Goal: Task Accomplishment & Management: Complete application form

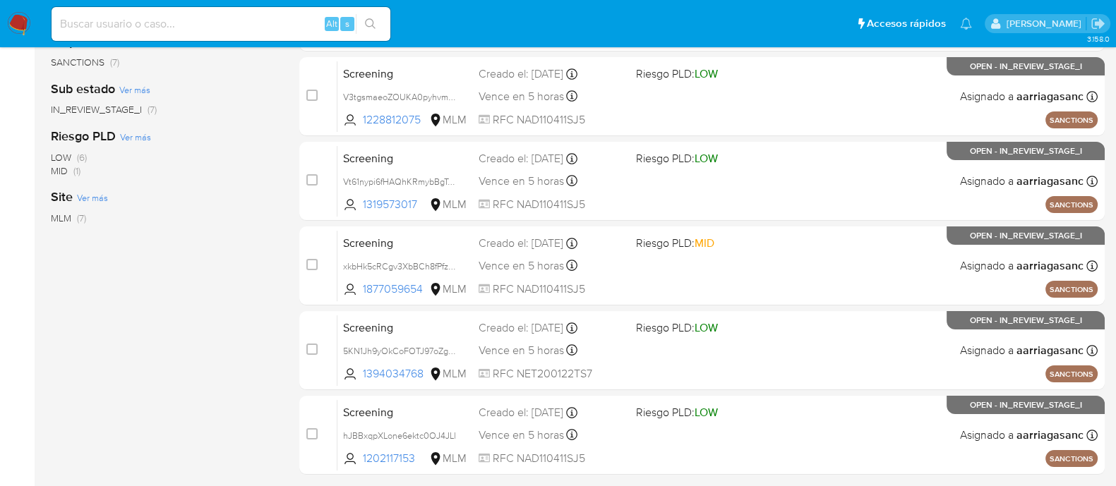
scroll to position [423, 0]
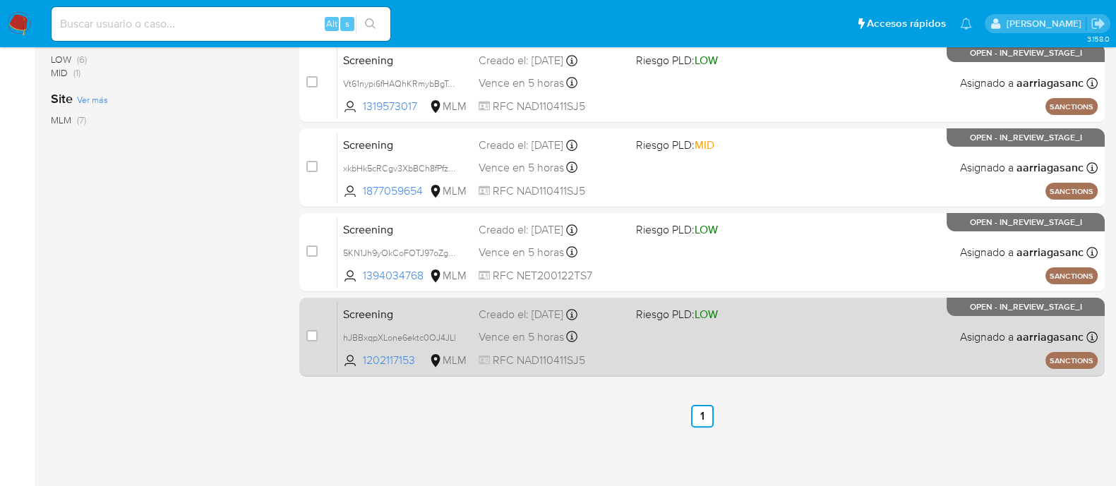
click at [826, 342] on div "Screening hJBBxqpXLone6ektc0OJ4JLl 1202117153 MLM Riesgo PLD: LOW Creado el: 10…" at bounding box center [717, 336] width 760 height 71
click at [311, 340] on div "case-item-checkbox" at bounding box center [311, 336] width 11 height 14
click at [314, 330] on input "checkbox" at bounding box center [311, 335] width 11 height 11
checkbox input "true"
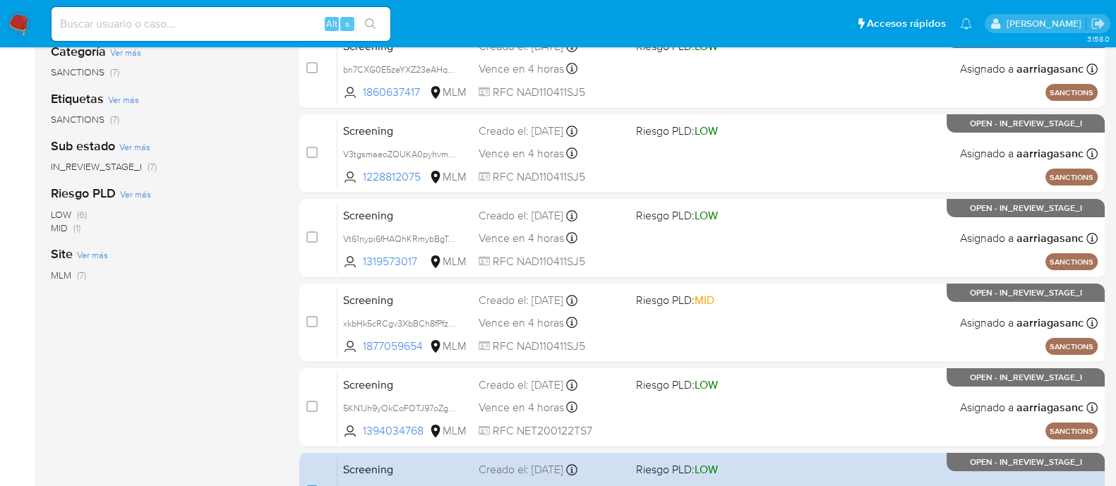
scroll to position [0, 0]
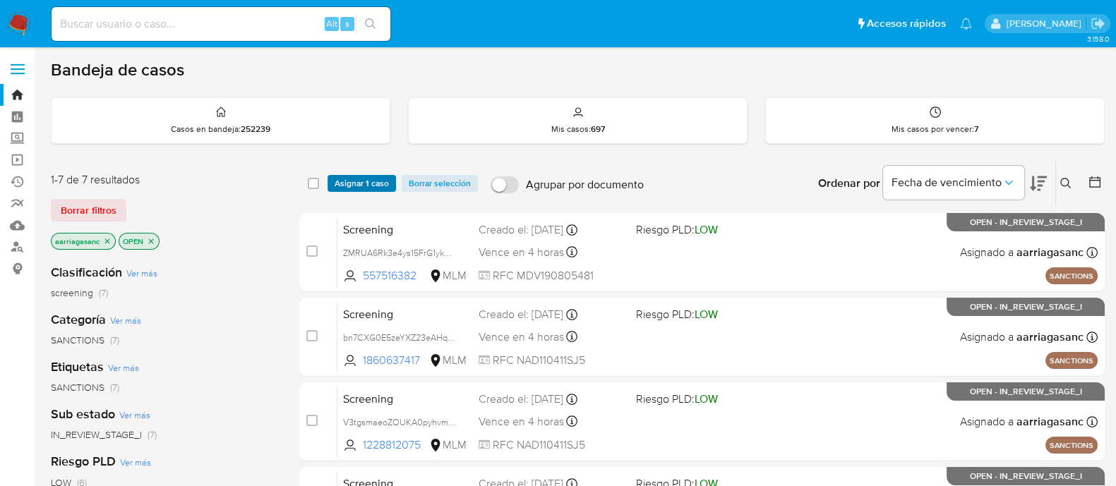
click at [366, 180] on span "Asignar 1 caso" at bounding box center [362, 183] width 54 height 14
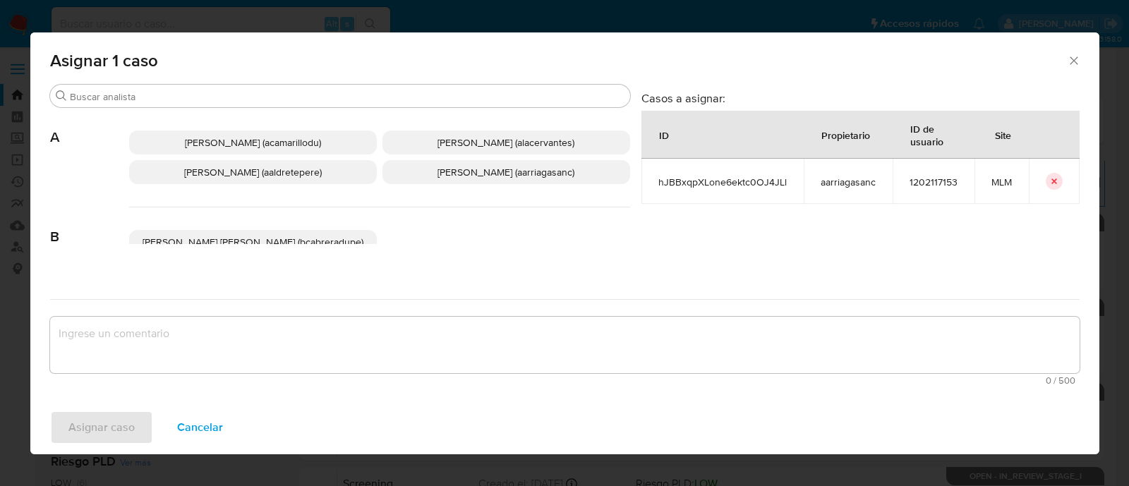
click at [546, 171] on span "Ana Maria Arriaga (aarriagasanc)" at bounding box center [506, 172] width 137 height 14
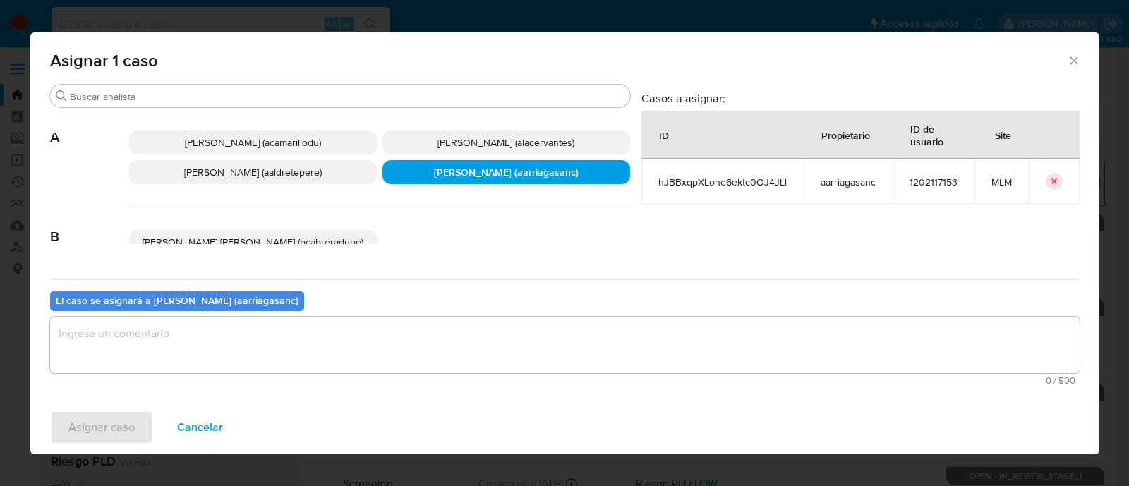
click at [471, 349] on textarea "assign-modal" at bounding box center [565, 345] width 1030 height 56
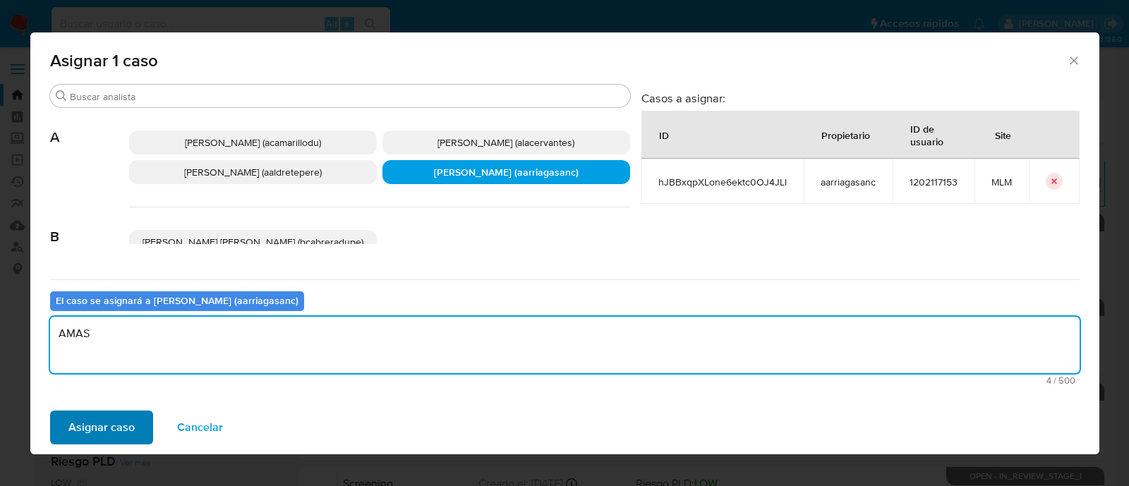
type textarea "AMAS"
click at [104, 432] on span "Asignar caso" at bounding box center [101, 427] width 66 height 31
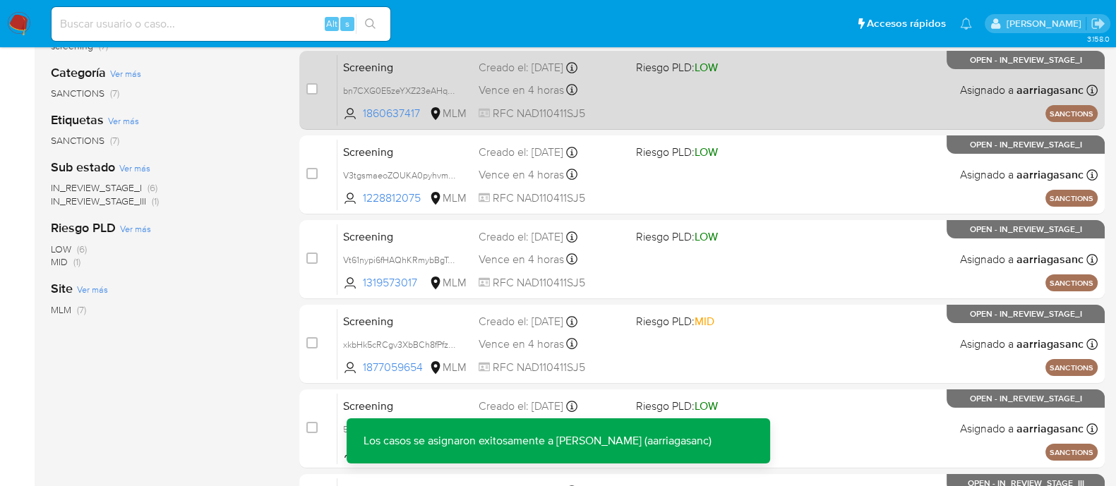
scroll to position [423, 0]
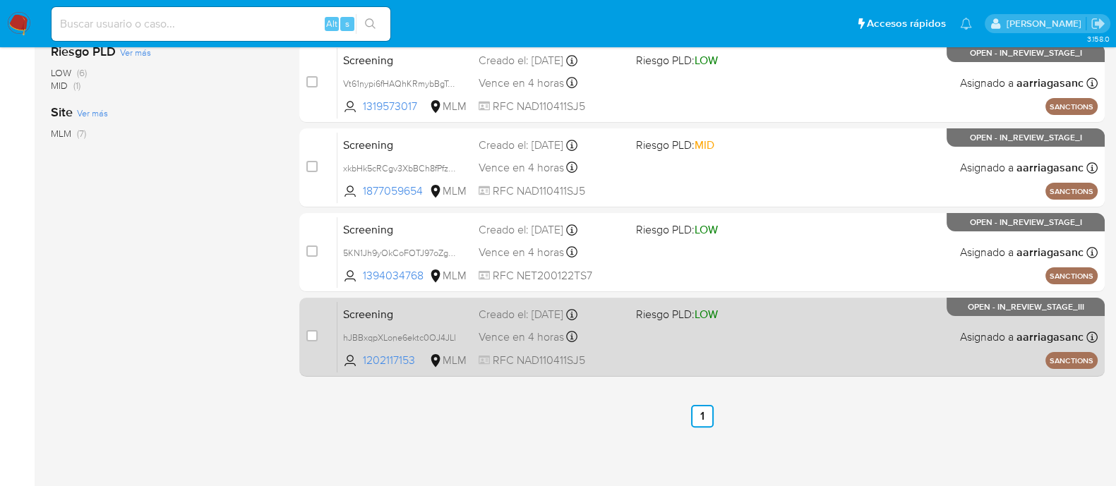
click at [708, 320] on span "LOW" at bounding box center [705, 314] width 23 height 16
click at [661, 337] on div "Screening hJBBxqpXLone6ektc0OJ4JLl 1202117153 MLM Riesgo PLD: LOW Creado el: 10…" at bounding box center [717, 336] width 760 height 71
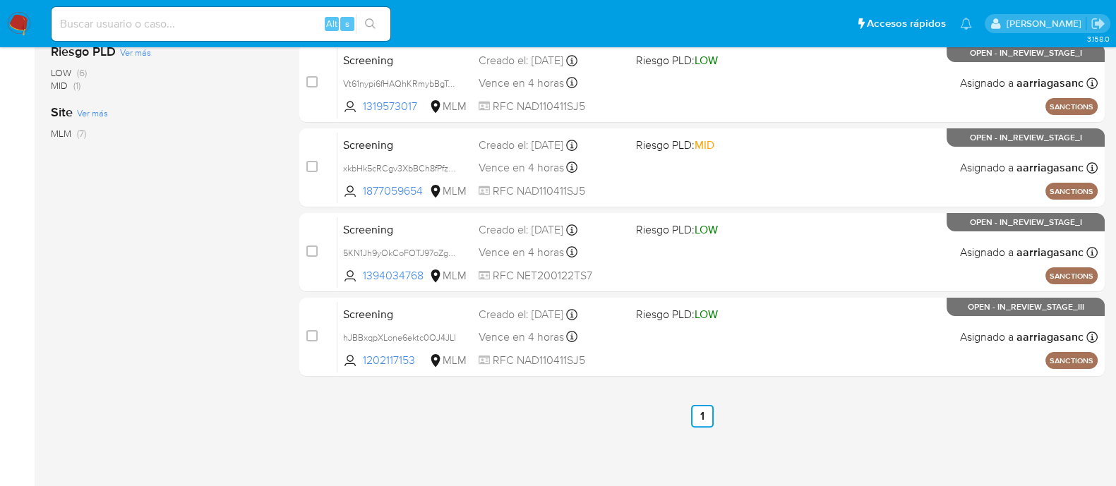
click at [30, 23] on img at bounding box center [19, 24] width 24 height 24
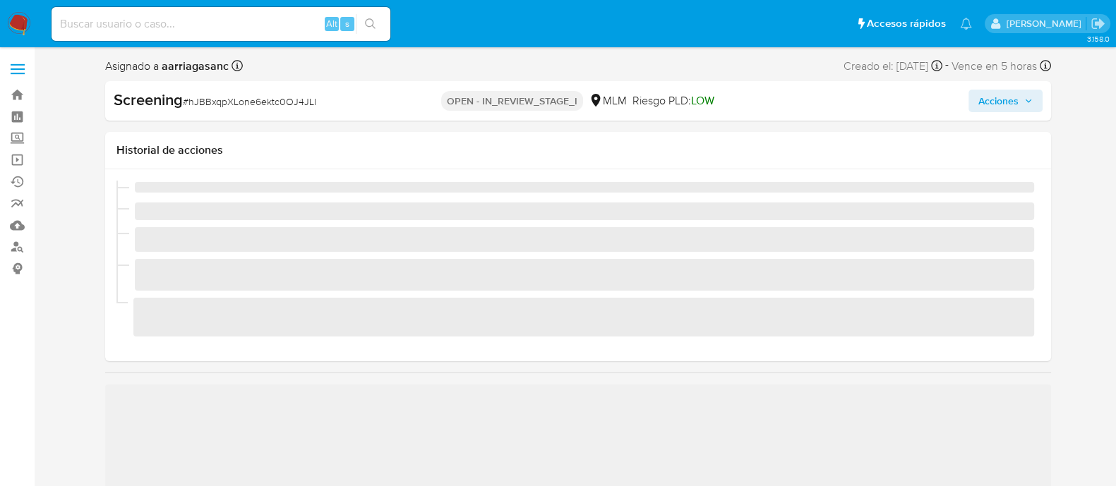
scroll to position [596, 0]
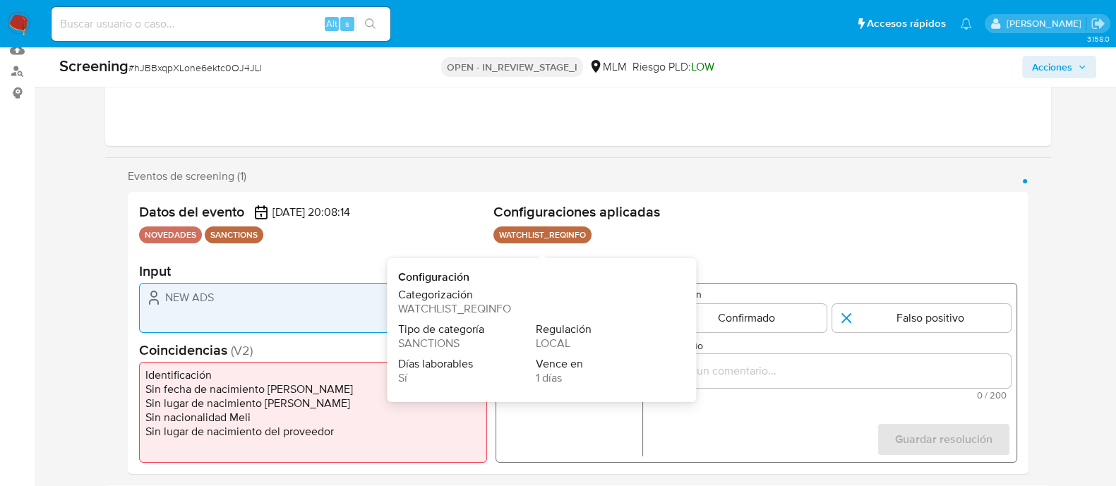
select select "10"
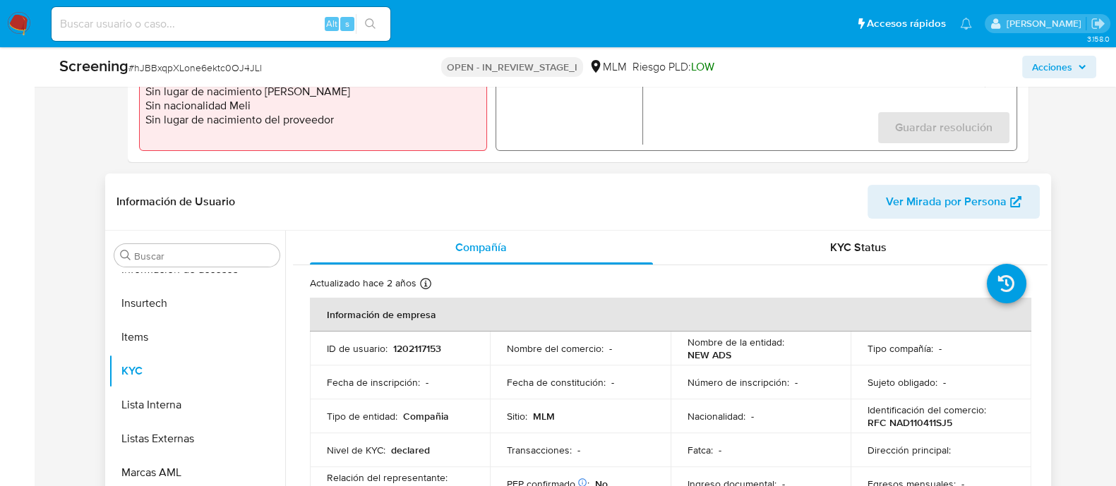
scroll to position [529, 0]
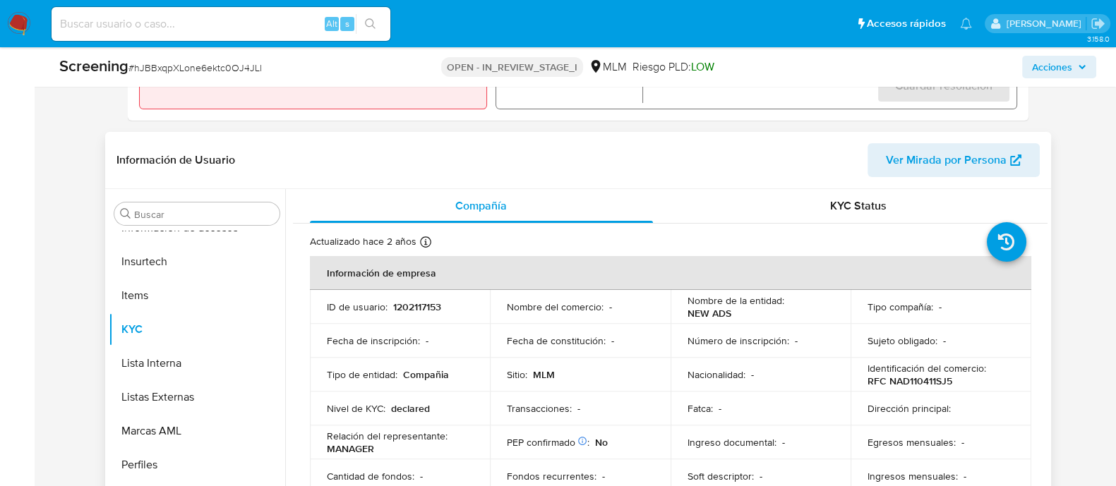
click at [567, 340] on p "Fecha de constitución :" at bounding box center [556, 341] width 99 height 13
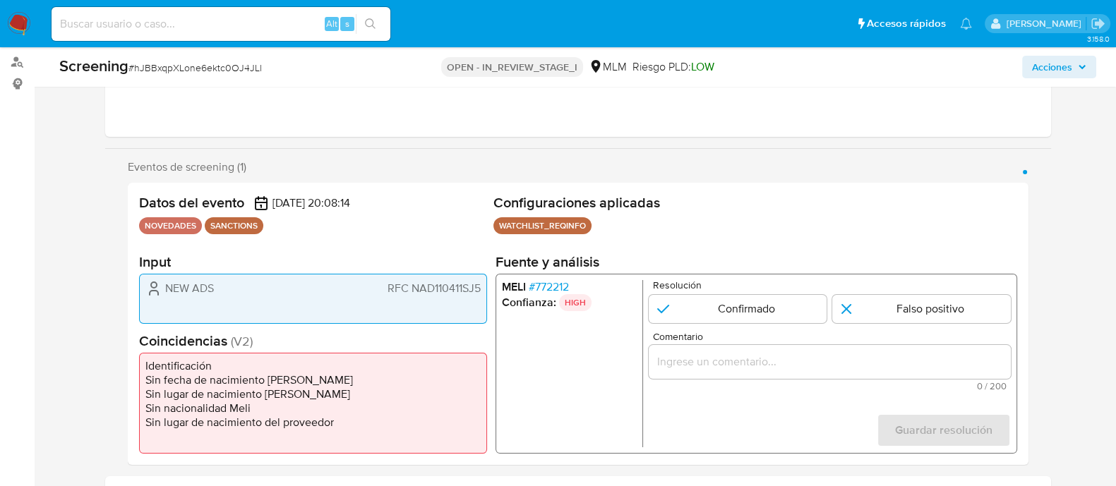
scroll to position [176, 0]
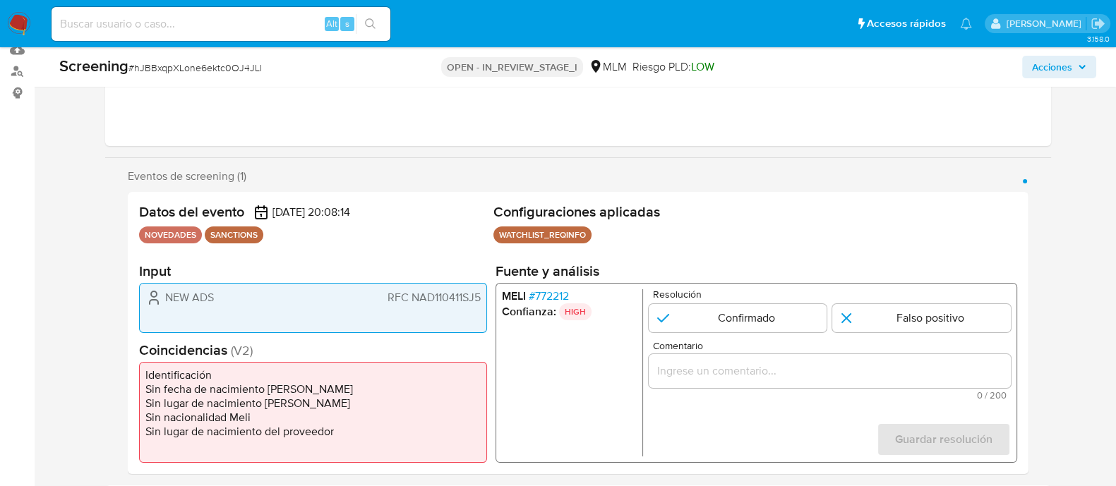
click at [757, 337] on form "Resolución Confirmado Falso positivo Comentario 0 / 200 200 caracteres restante…" at bounding box center [829, 372] width 362 height 167
click at [752, 305] on input "1 de 1" at bounding box center [737, 318] width 179 height 28
radio input "true"
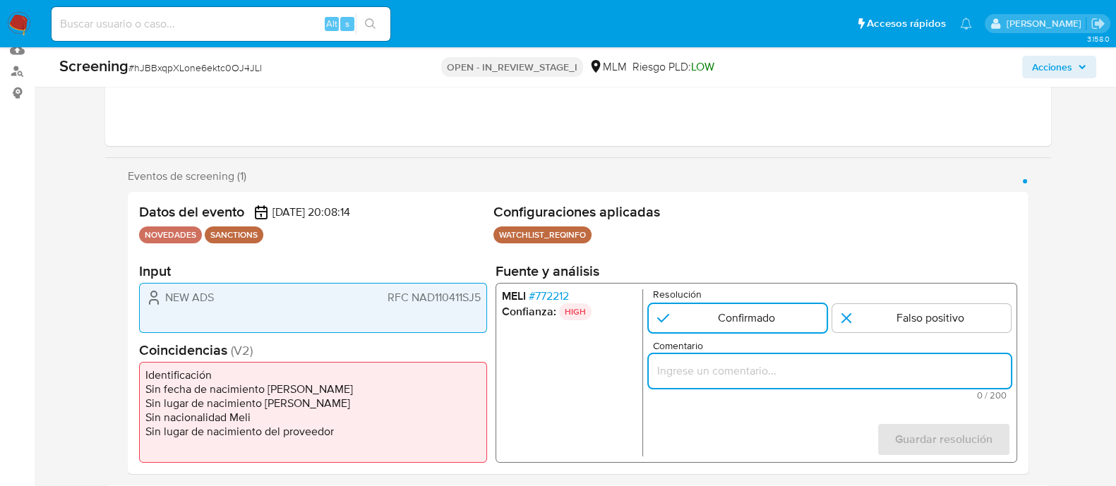
click at [713, 362] on input "Comentario" at bounding box center [829, 371] width 362 height 18
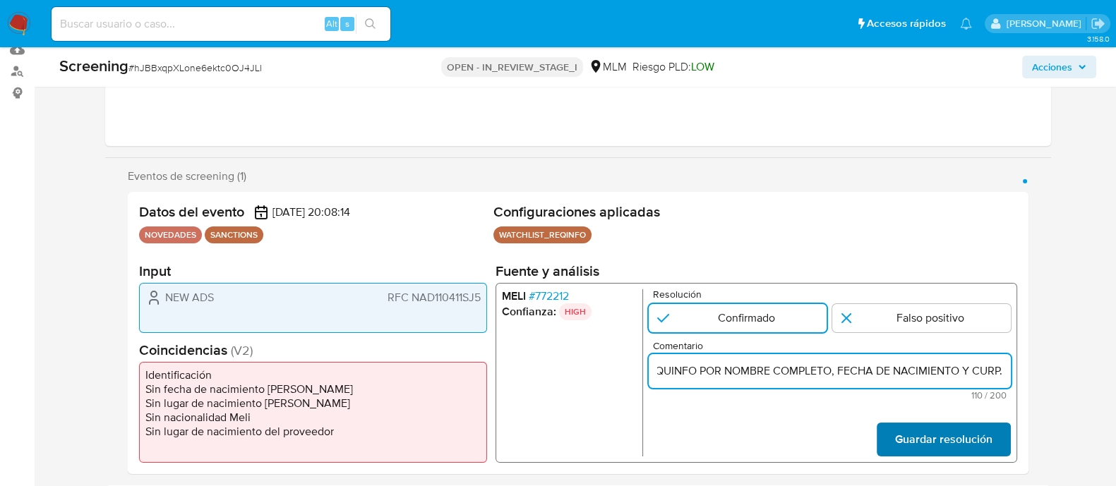
type input "SE CONFIRMA COINCIDENCIA CON PERSONA FISICA EN LISTA REQUINFO POR NOMBRE COMPLE…"
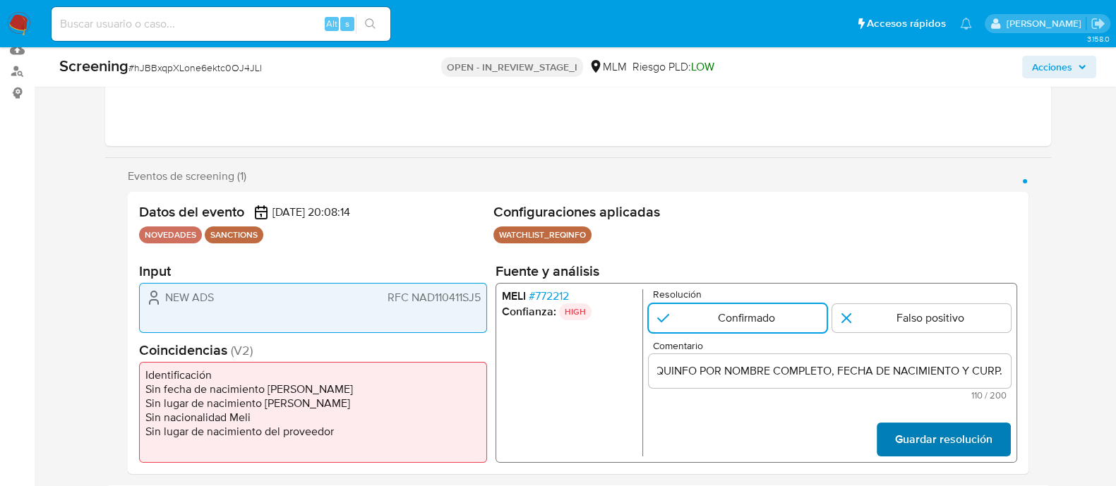
click at [984, 441] on span "Guardar resolución" at bounding box center [942, 439] width 97 height 31
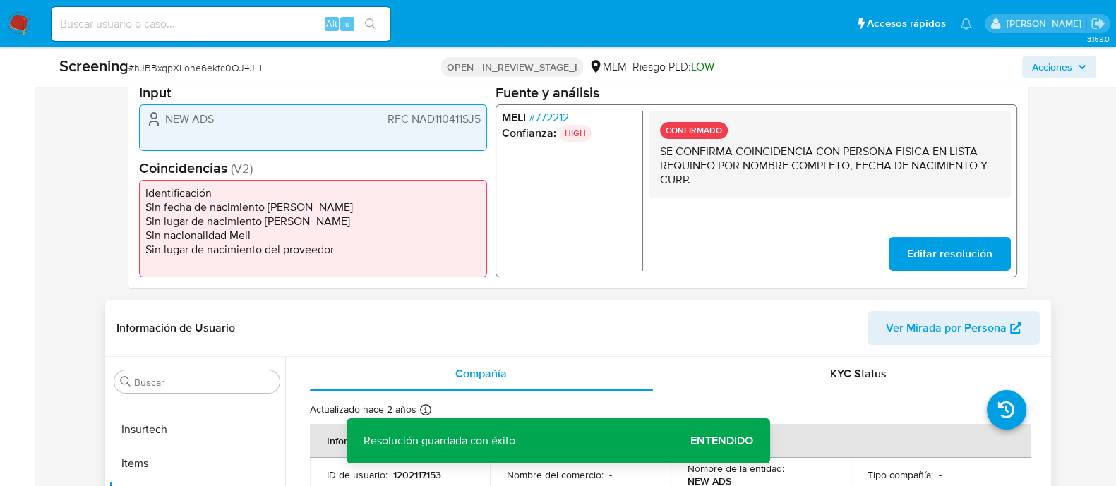
scroll to position [529, 0]
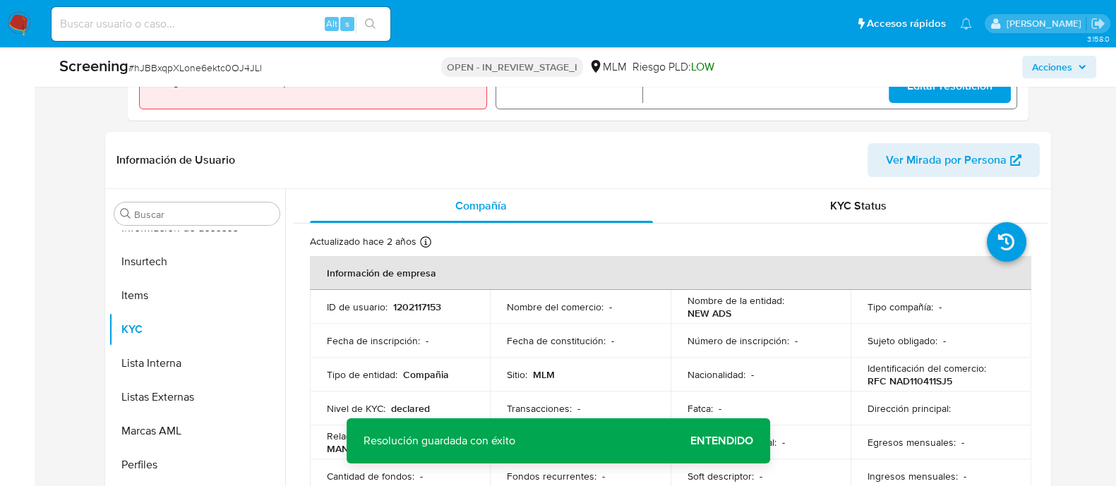
click at [728, 441] on span "Entendido" at bounding box center [721, 441] width 63 height 0
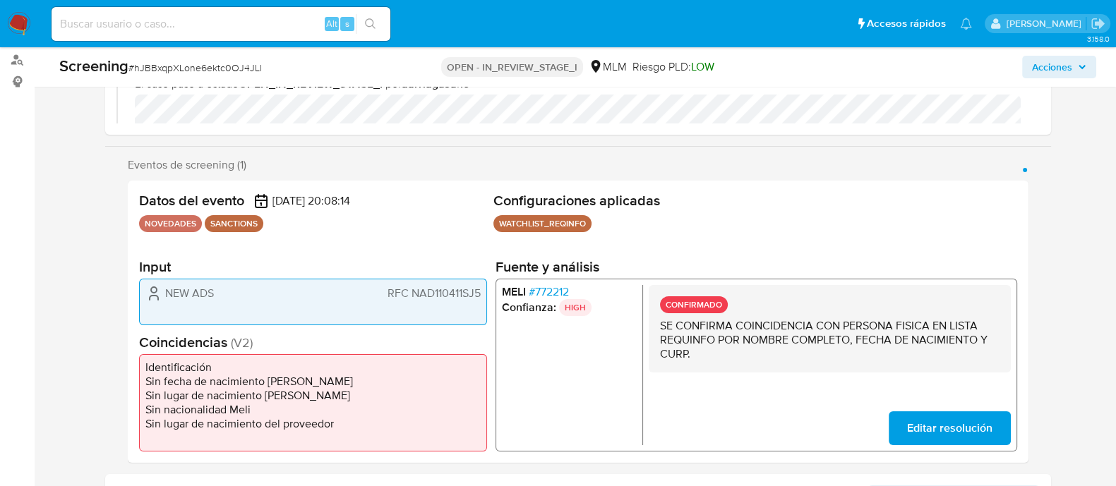
scroll to position [265, 0]
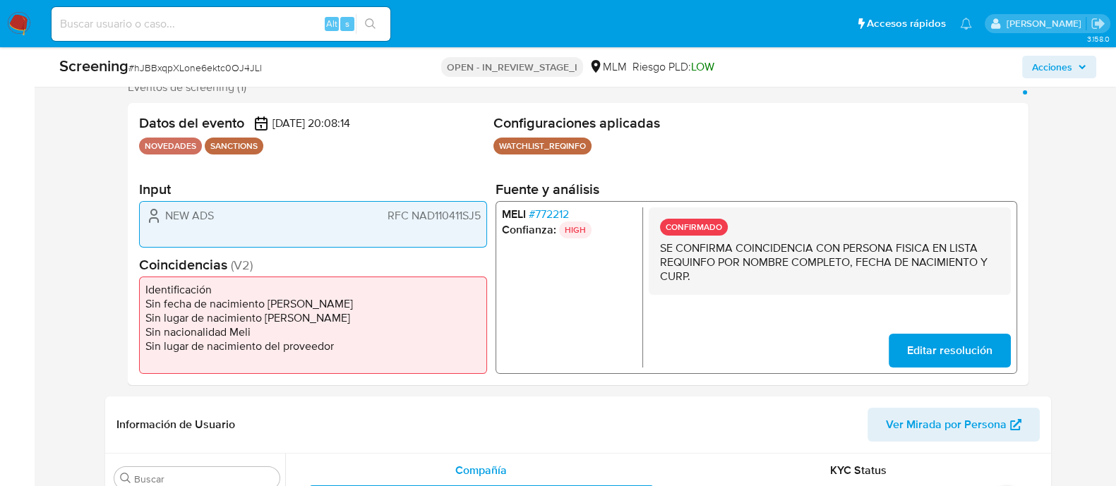
click at [929, 344] on span "Editar resolución" at bounding box center [948, 350] width 85 height 31
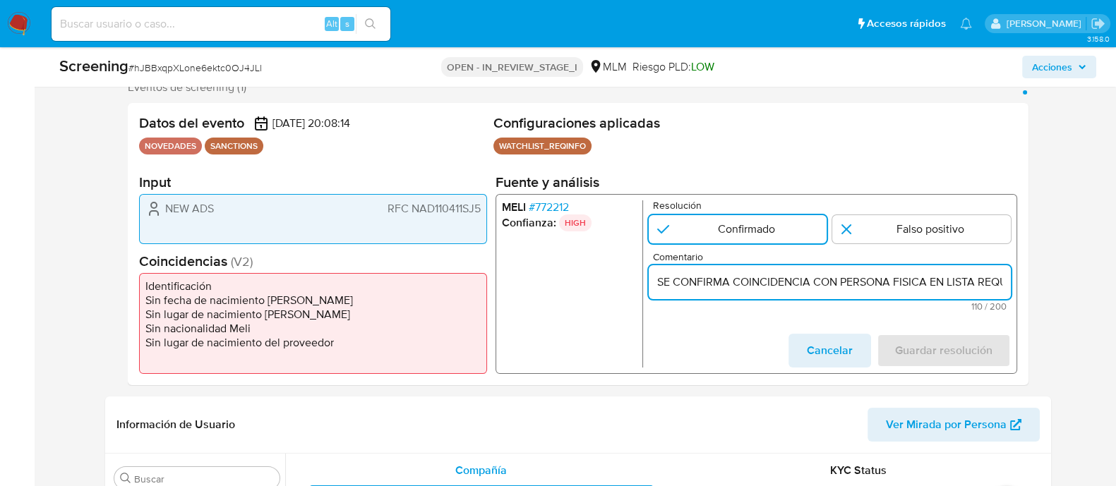
click at [843, 284] on input "SE CONFIRMA COINCIDENCIA CON PERSONA FISICA EN LISTA REQUINFO POR NOMBRE COMPLE…" at bounding box center [829, 282] width 362 height 18
paste input "SE CONFIRMA CONCIDENCIA CON CLIENTE, PERSONA MORAL EN LISTA REQUINFO POR RAZON …"
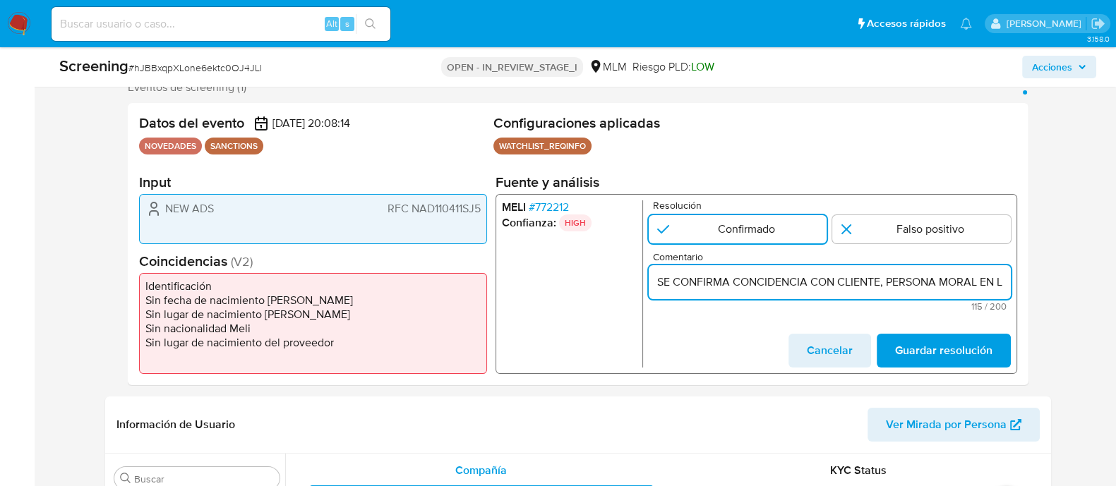
scroll to position [0, 367]
type input "SE CONFIRMA CONCIDENCIA CON CLIENTE, PERSONA MORAL EN LISTA REQUINFO POR RAZON …"
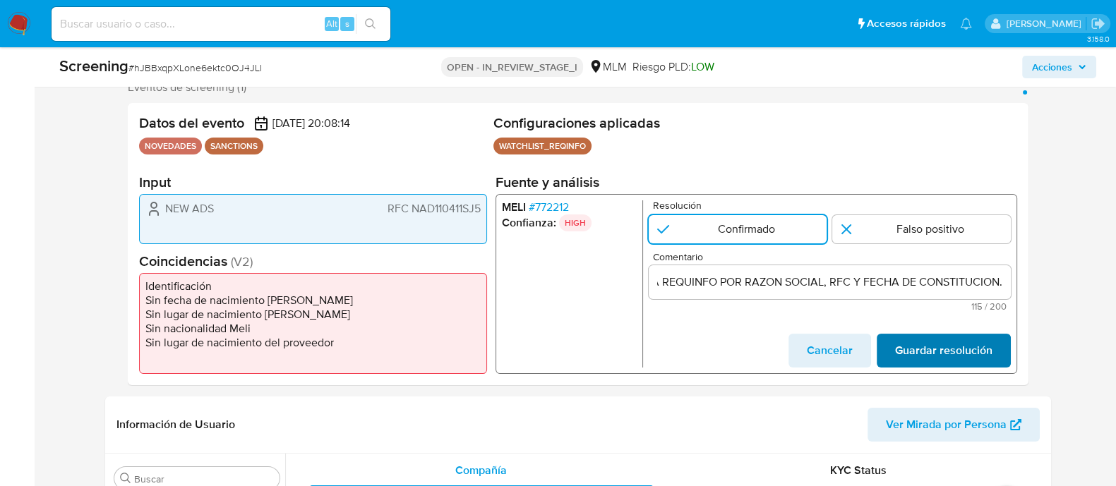
click at [901, 347] on span "Guardar resolución" at bounding box center [942, 350] width 97 height 31
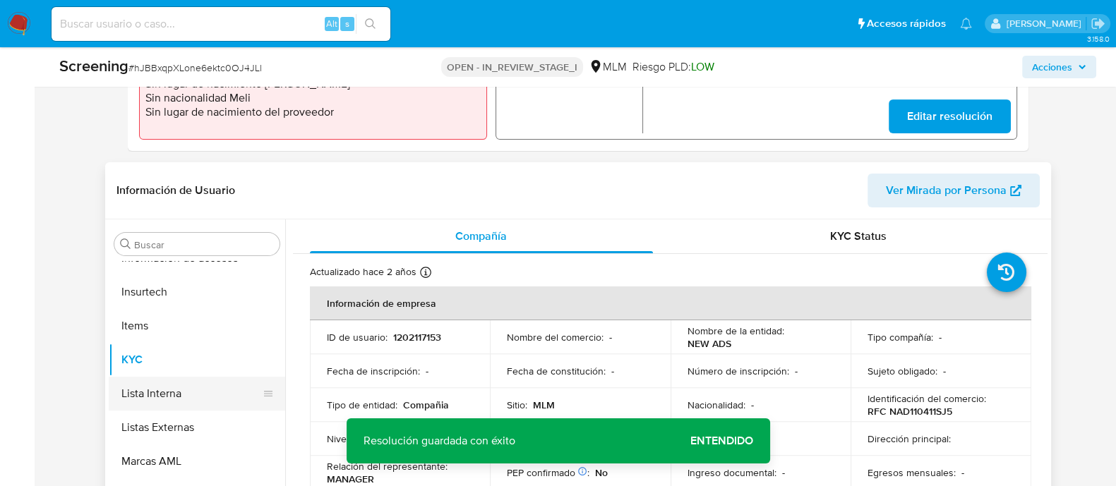
scroll to position [529, 0]
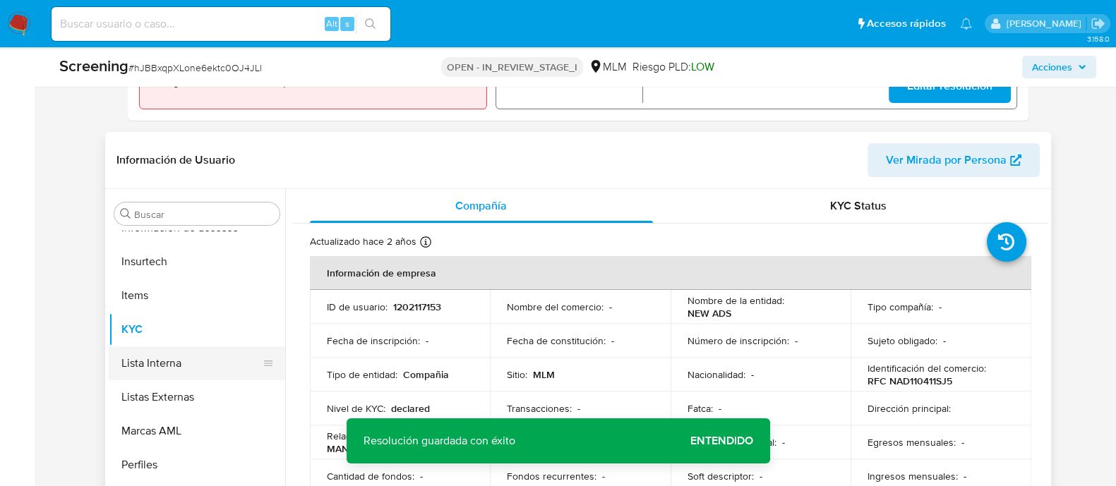
click at [183, 361] on button "Lista Interna" at bounding box center [191, 364] width 165 height 34
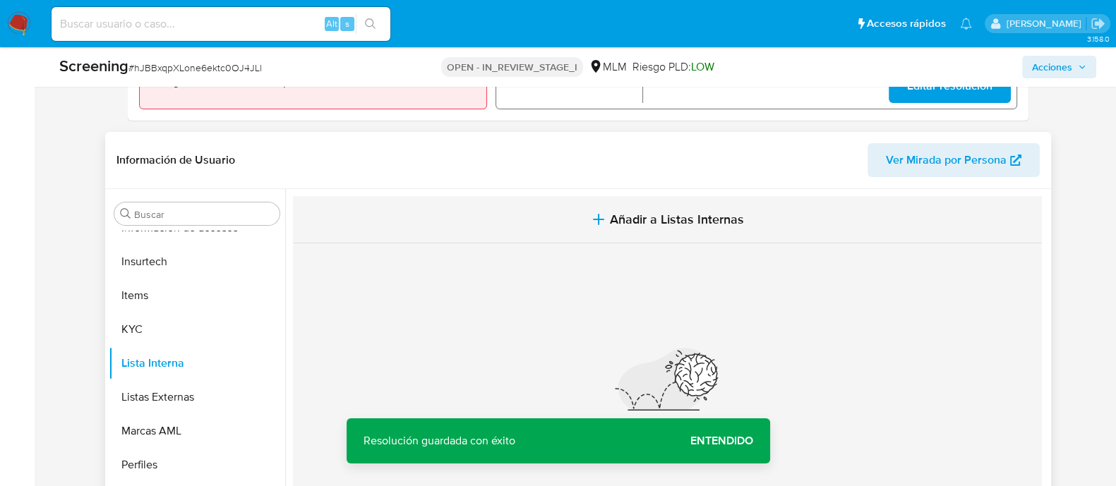
click at [663, 212] on span "Añadir a Listas Internas" at bounding box center [677, 220] width 134 height 16
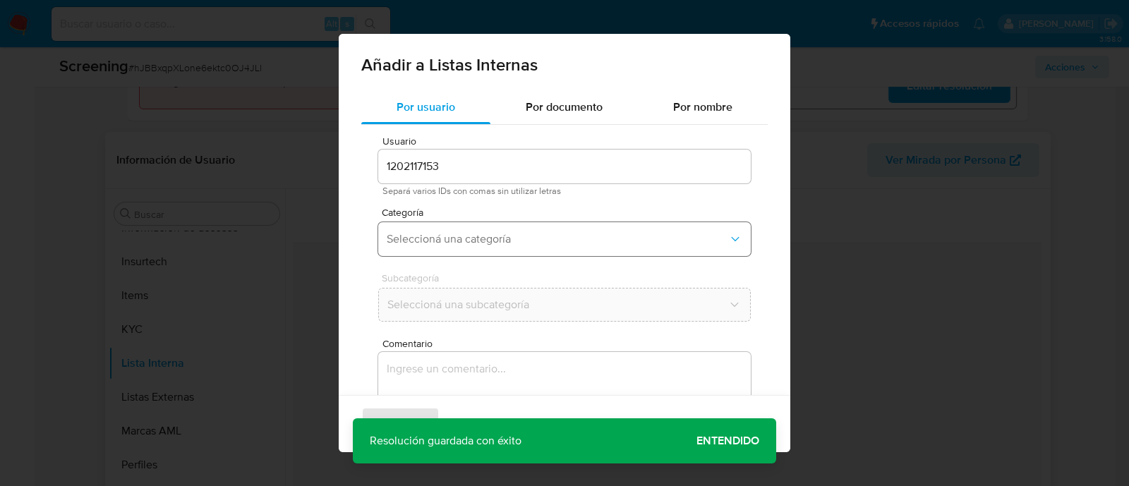
click at [507, 237] on span "Seleccioná una categoría" at bounding box center [558, 239] width 342 height 14
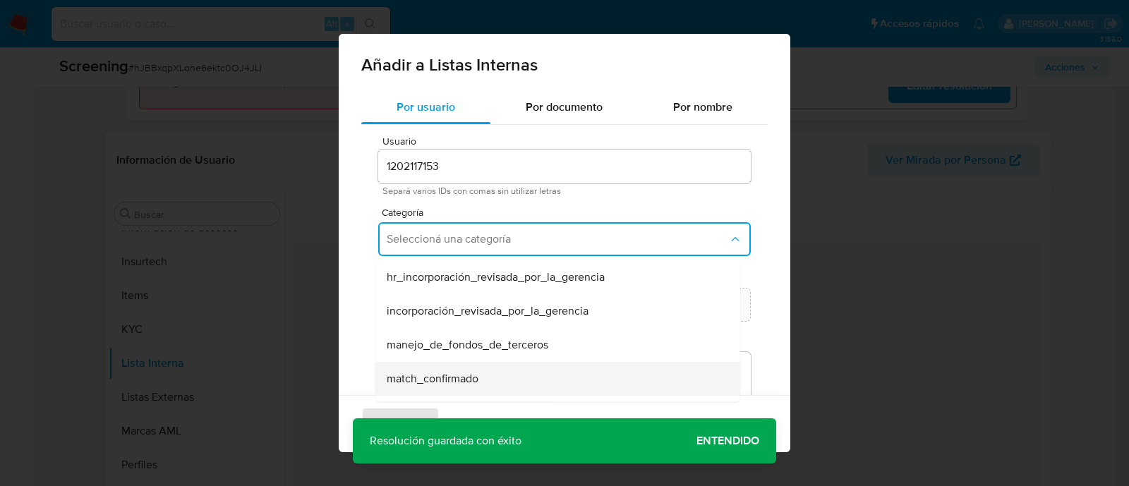
click at [466, 370] on div "match_confirmado" at bounding box center [554, 379] width 334 height 34
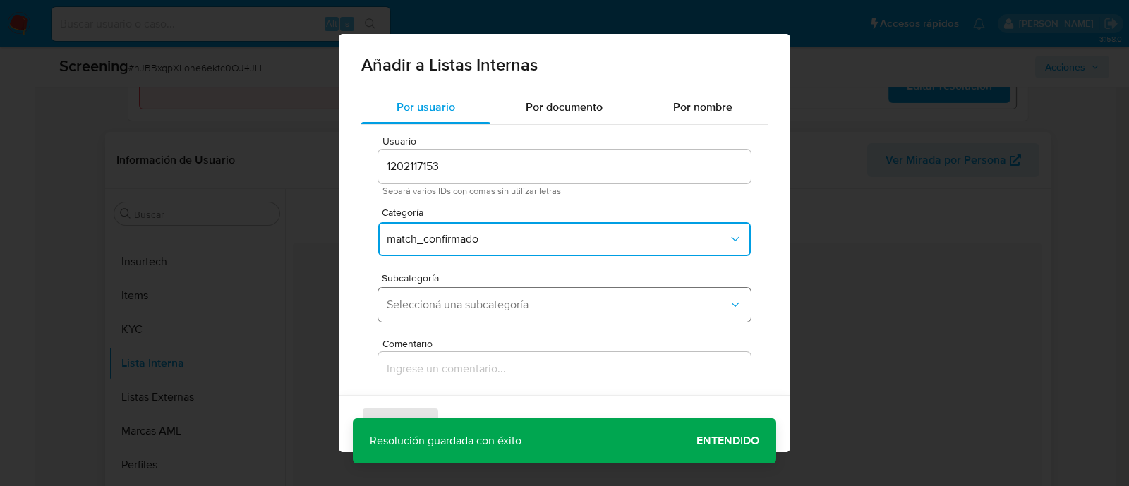
click at [466, 320] on button "Seleccioná una subcategoría" at bounding box center [564, 305] width 373 height 34
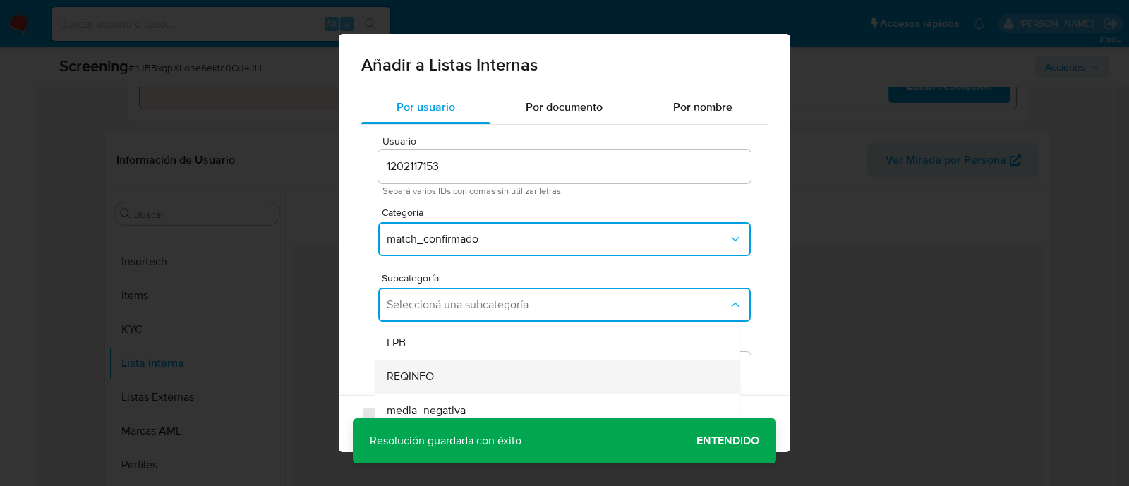
click at [457, 380] on div "REQINFO" at bounding box center [554, 377] width 334 height 34
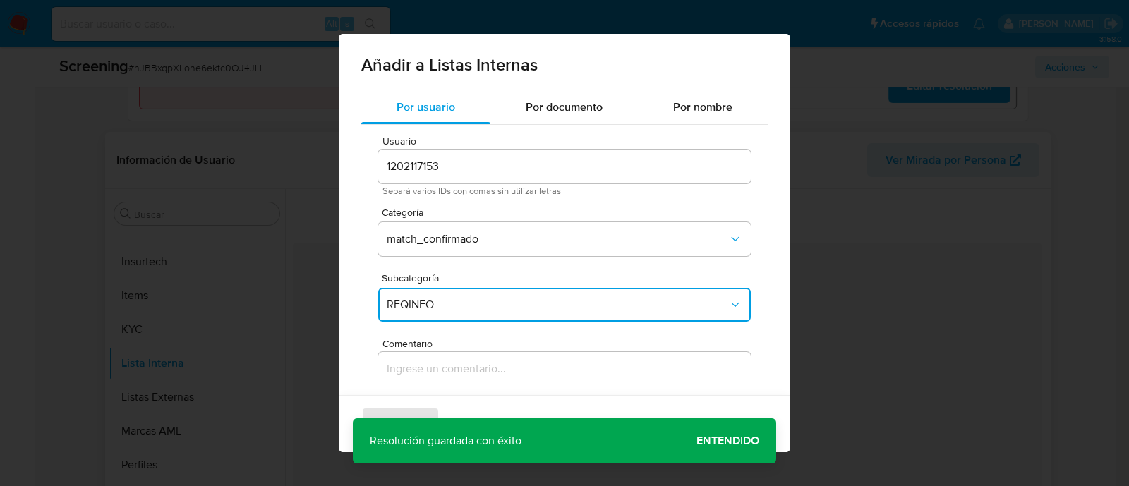
click at [457, 380] on textarea "Comentario" at bounding box center [564, 419] width 373 height 135
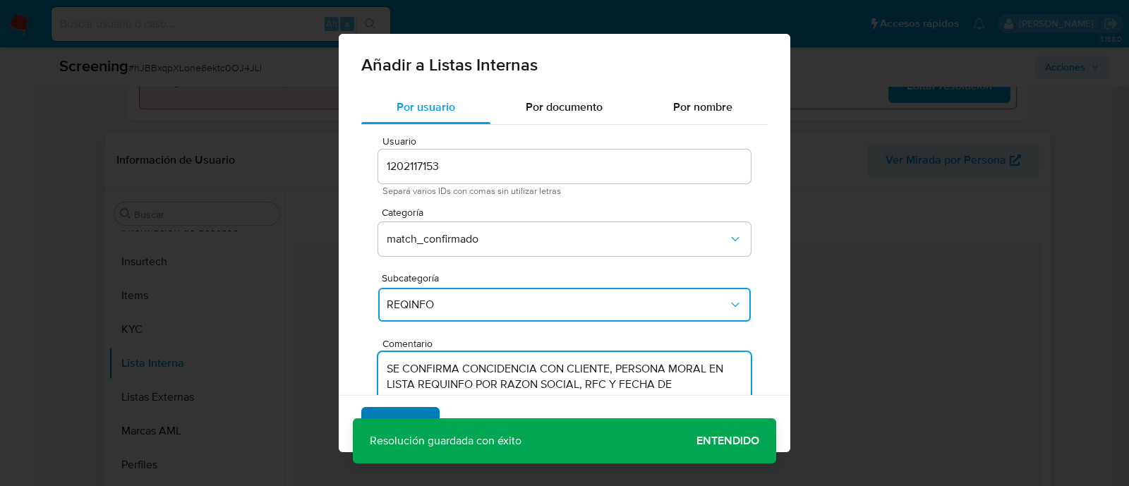
type textarea "SE CONFIRMA CONCIDENCIA CON CLIENTE, PERSONA MORAL EN LISTA REQUINFO POR RAZON …"
click at [405, 409] on span "Agregar" at bounding box center [401, 424] width 42 height 31
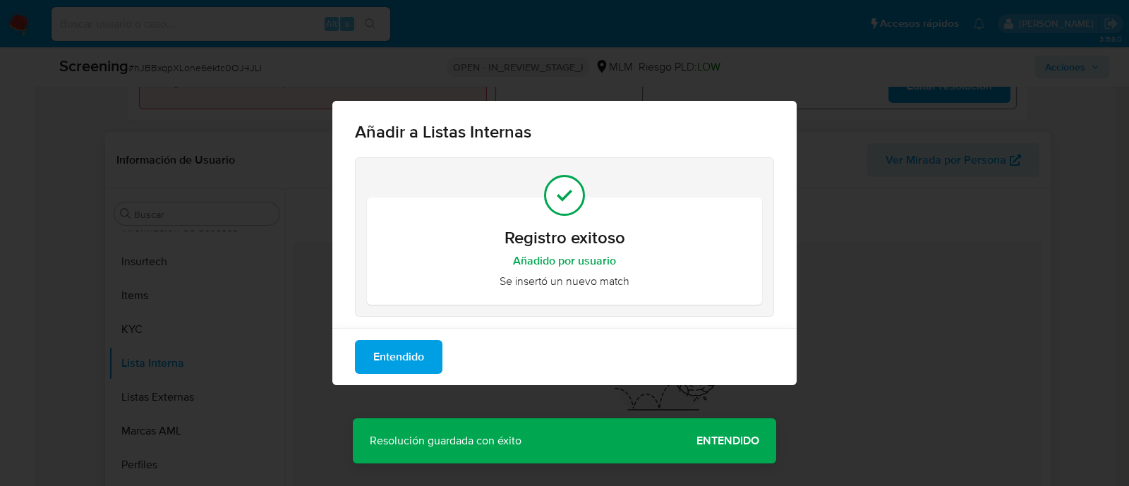
click at [389, 370] on span "Entendido" at bounding box center [398, 357] width 51 height 31
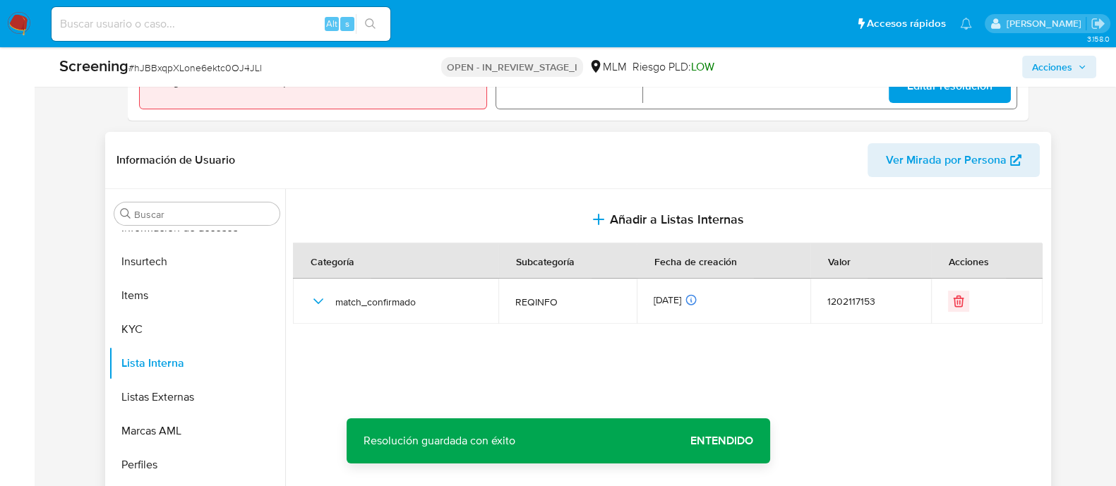
click at [736, 441] on span "Entendido" at bounding box center [721, 441] width 63 height 0
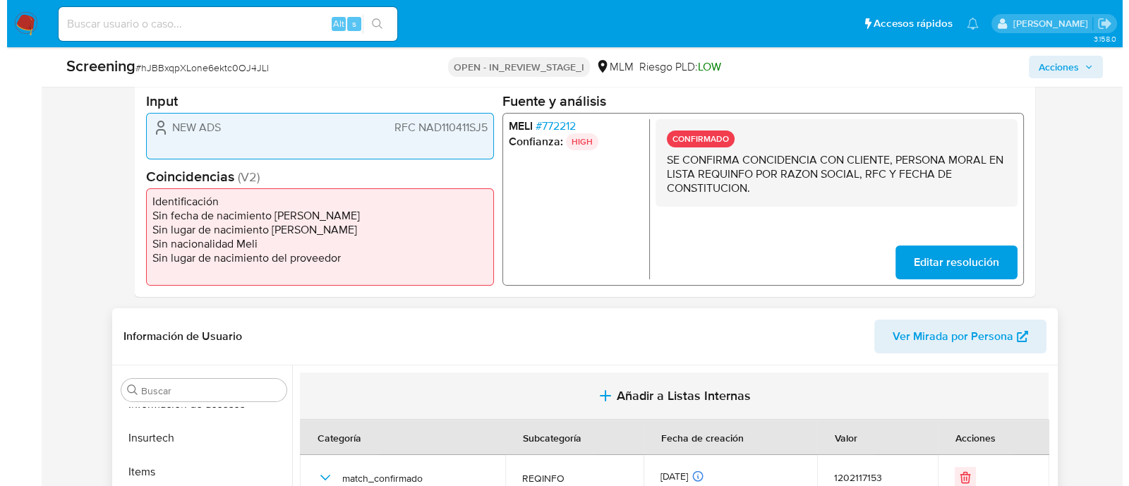
scroll to position [352, 0]
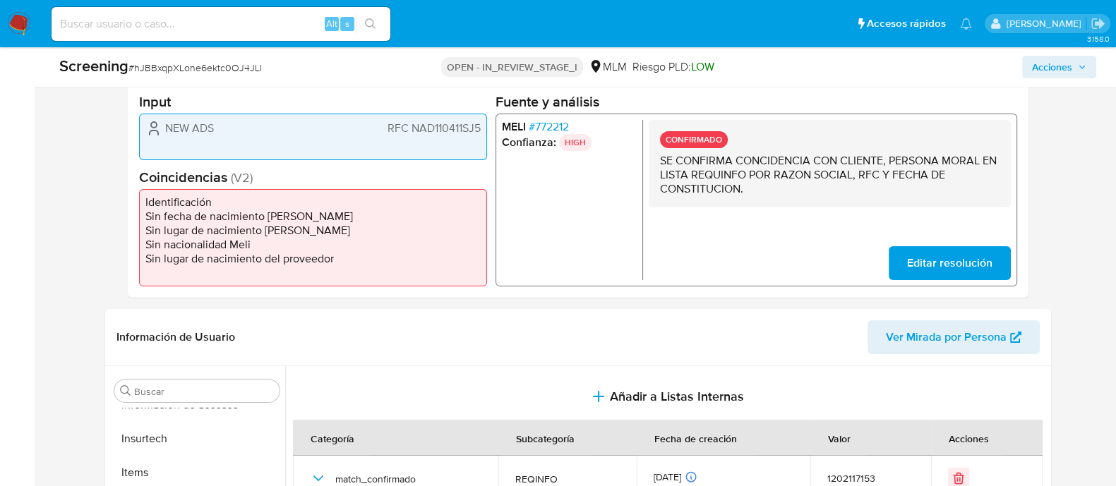
drag, startPoint x: 164, startPoint y: 128, endPoint x: 229, endPoint y: 131, distance: 65.0
click at [229, 131] on div "NEW ADS RFC NAD110411SJ5" at bounding box center [312, 128] width 335 height 17
click at [454, 131] on span "RFC NAD110411SJ5" at bounding box center [433, 128] width 93 height 14
click at [453, 131] on span "RFC NAD110411SJ5" at bounding box center [433, 128] width 93 height 14
click at [1036, 56] on span "Acciones" at bounding box center [1052, 67] width 40 height 23
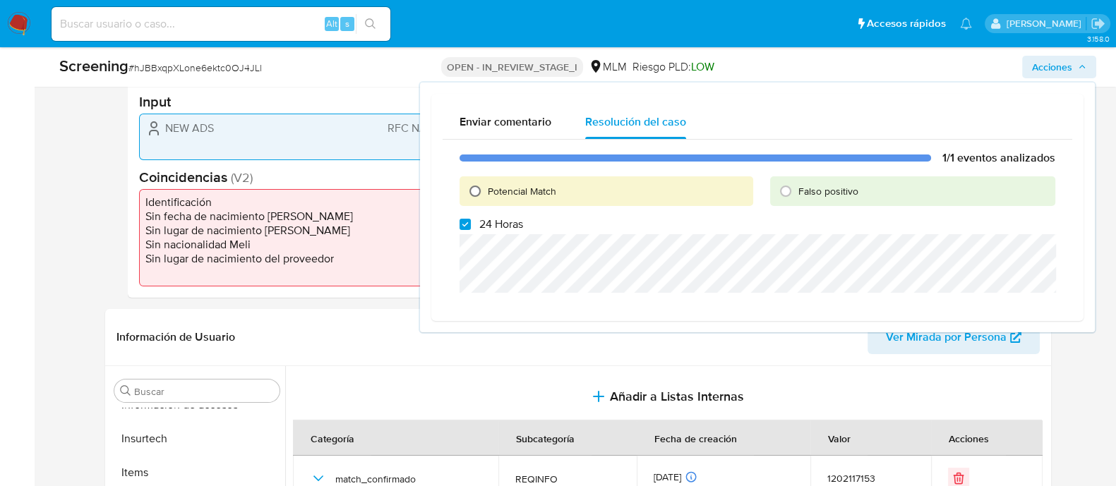
click at [481, 185] on input "Potencial Match" at bounding box center [475, 191] width 23 height 23
radio input "true"
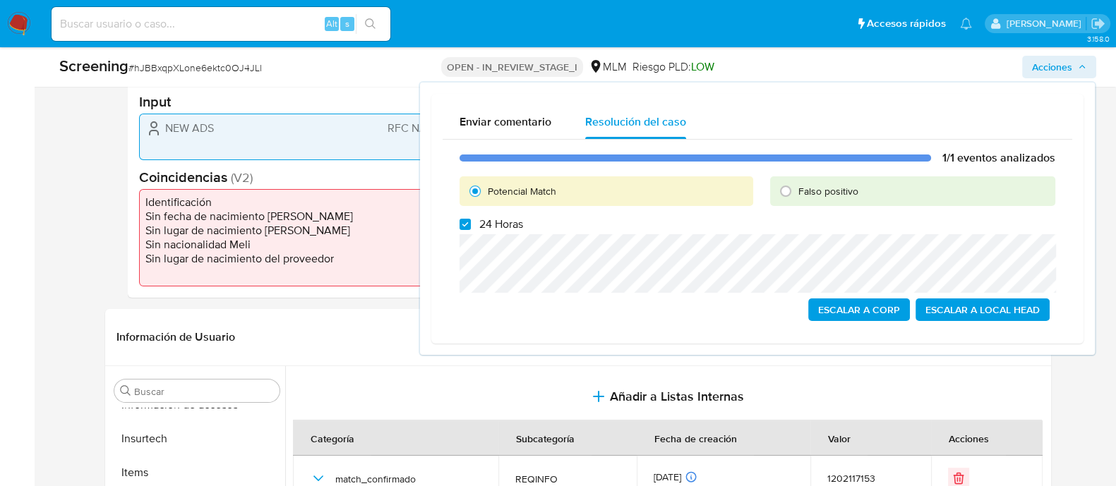
click at [477, 224] on label "24 Horas" at bounding box center [491, 224] width 64 height 14
click at [471, 224] on input "24 Horas" at bounding box center [464, 224] width 11 height 11
checkbox input "false"
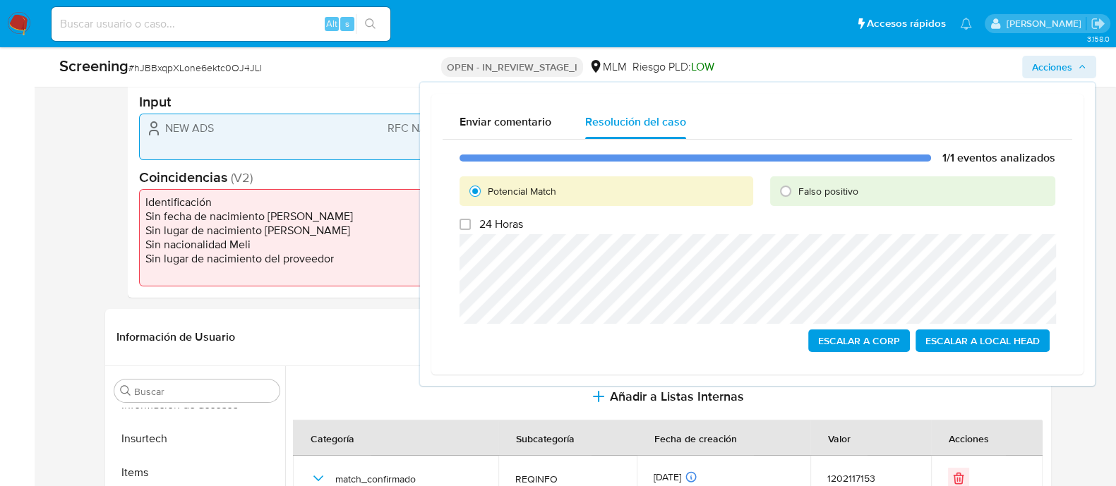
click at [939, 334] on span "Escalar a Local Head" at bounding box center [982, 341] width 114 height 20
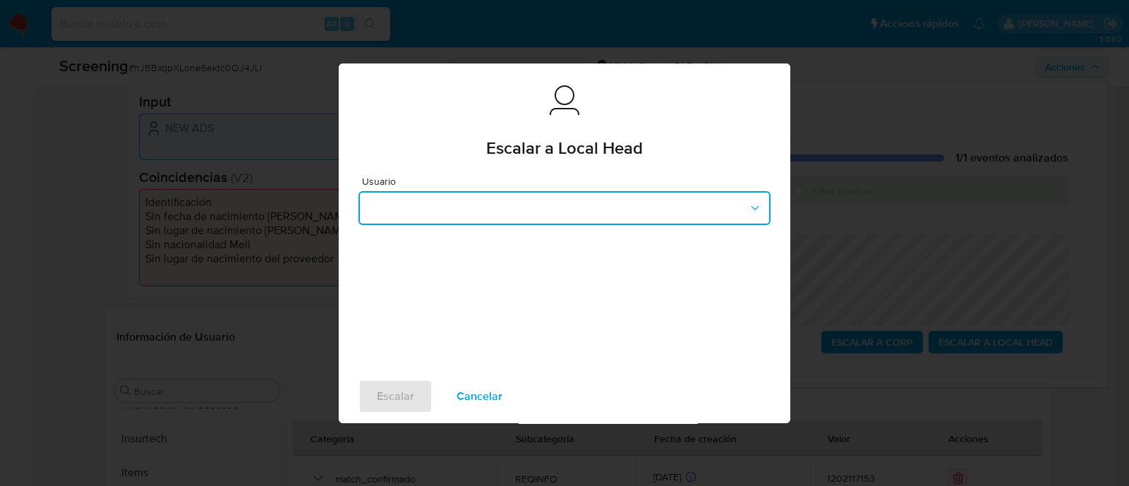
click at [623, 217] on button "button" at bounding box center [565, 208] width 412 height 34
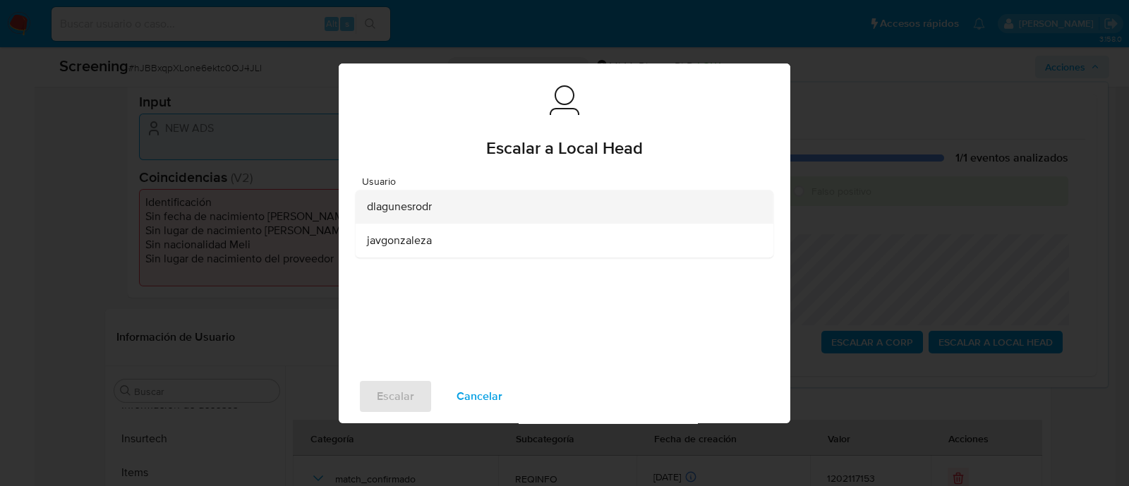
click at [421, 207] on span "dlagunesrodr" at bounding box center [399, 207] width 65 height 14
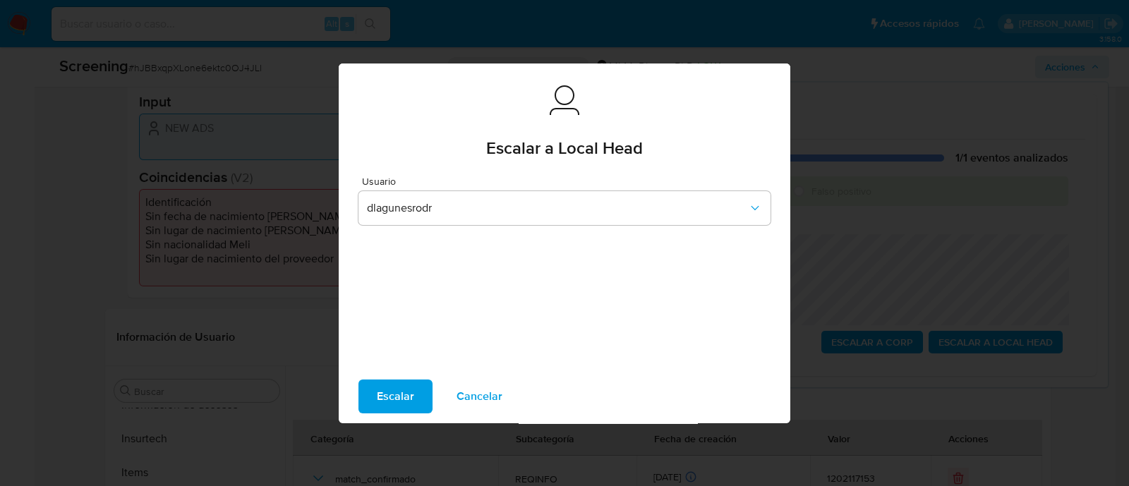
click at [408, 395] on span "Escalar" at bounding box center [395, 396] width 37 height 31
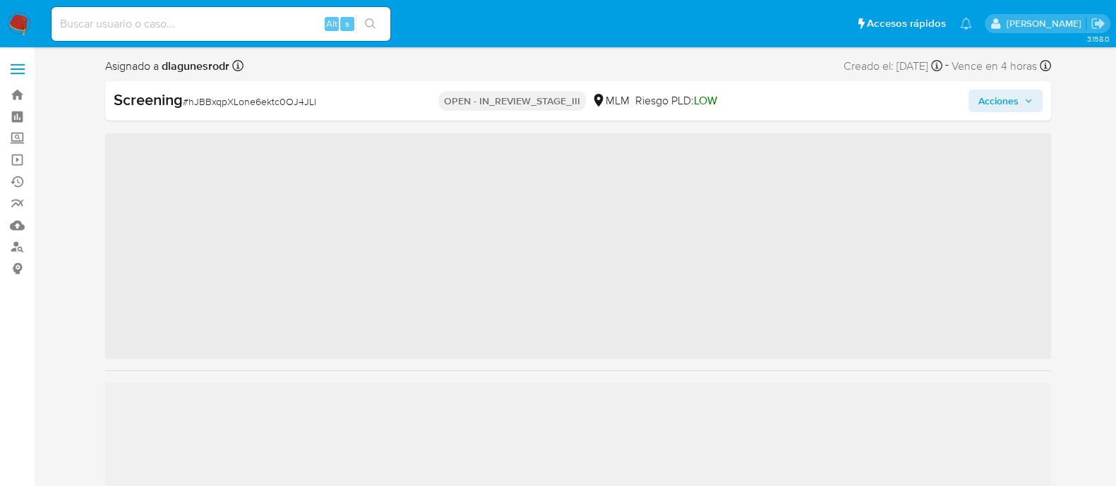
scroll to position [596, 0]
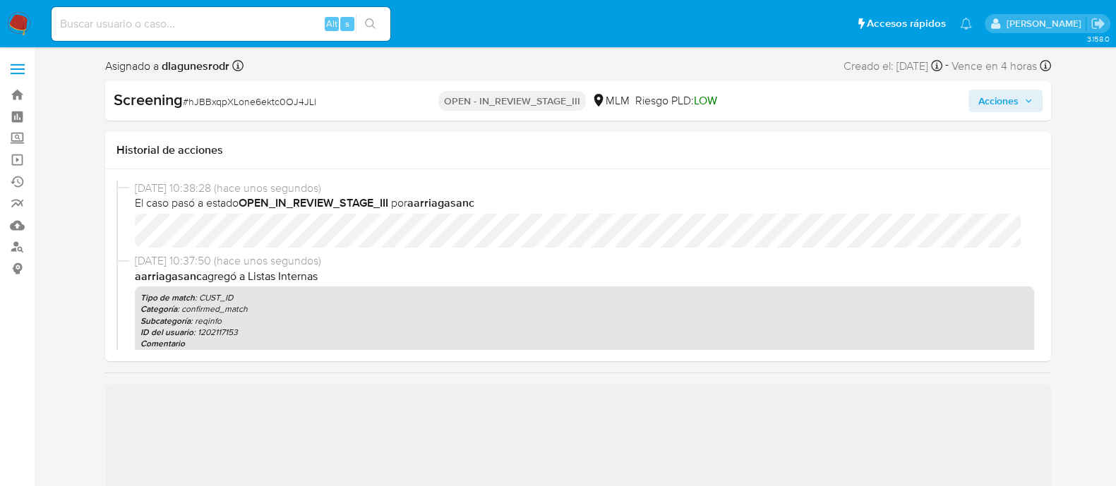
select select "10"
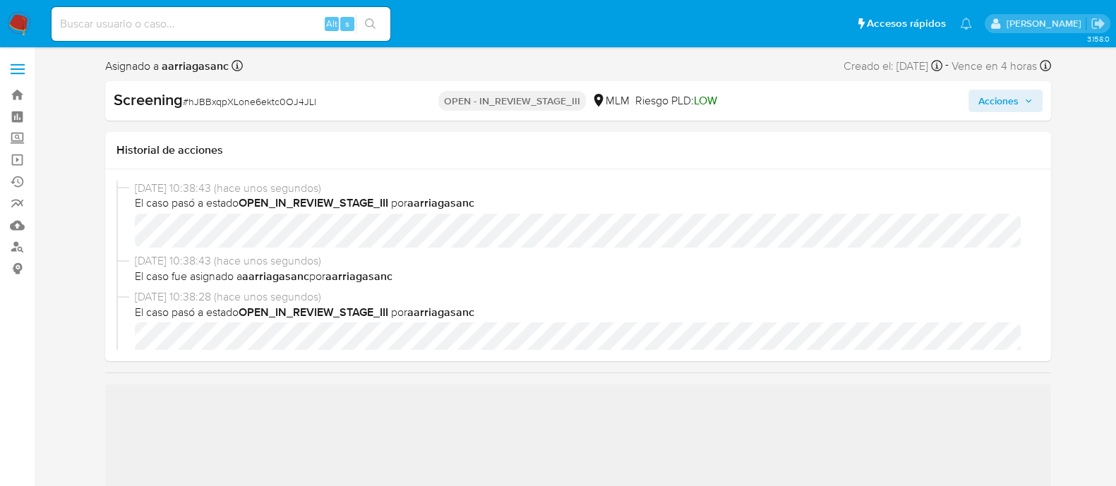
scroll to position [88, 0]
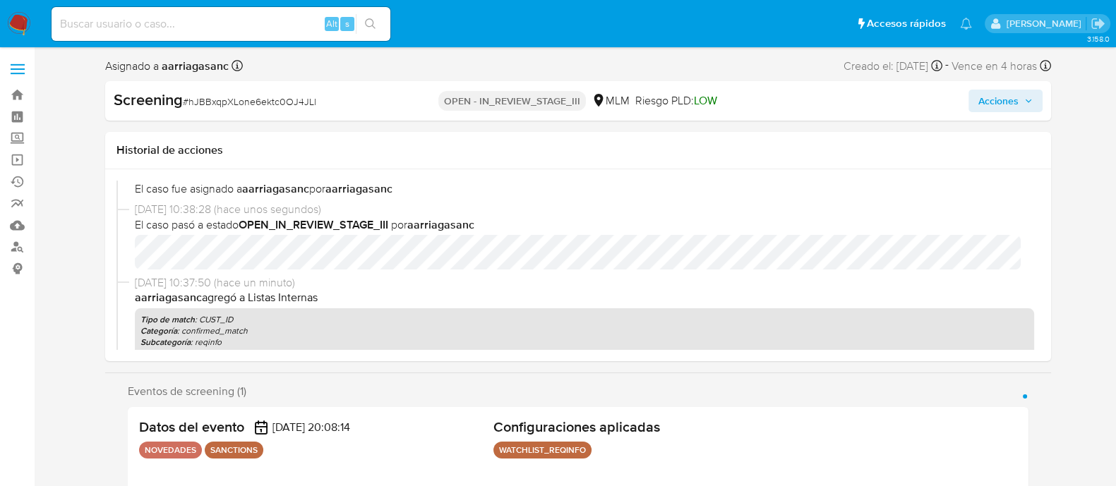
select select "10"
click at [983, 95] on span "Acciones" at bounding box center [998, 101] width 40 height 23
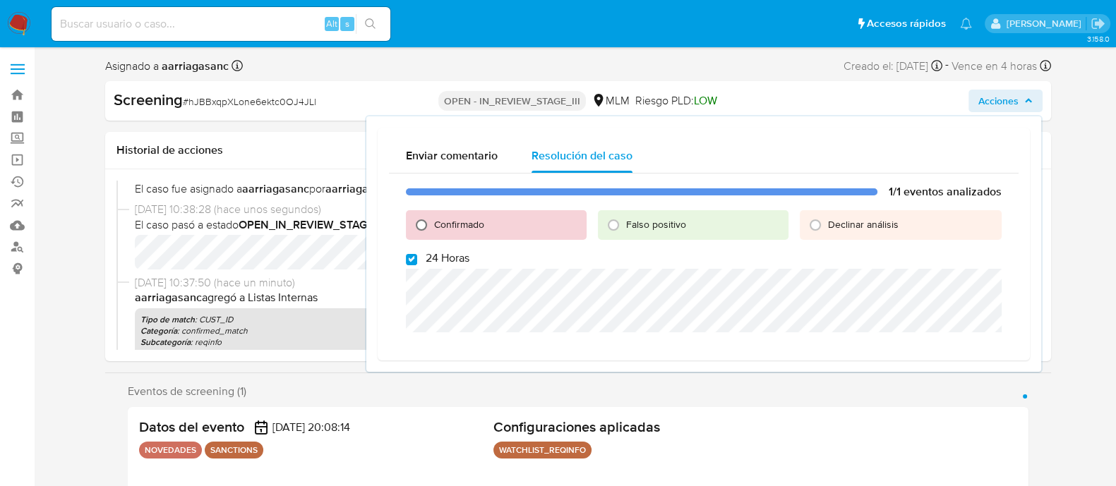
click at [420, 222] on input "Confirmado" at bounding box center [421, 225] width 23 height 23
radio input "true"
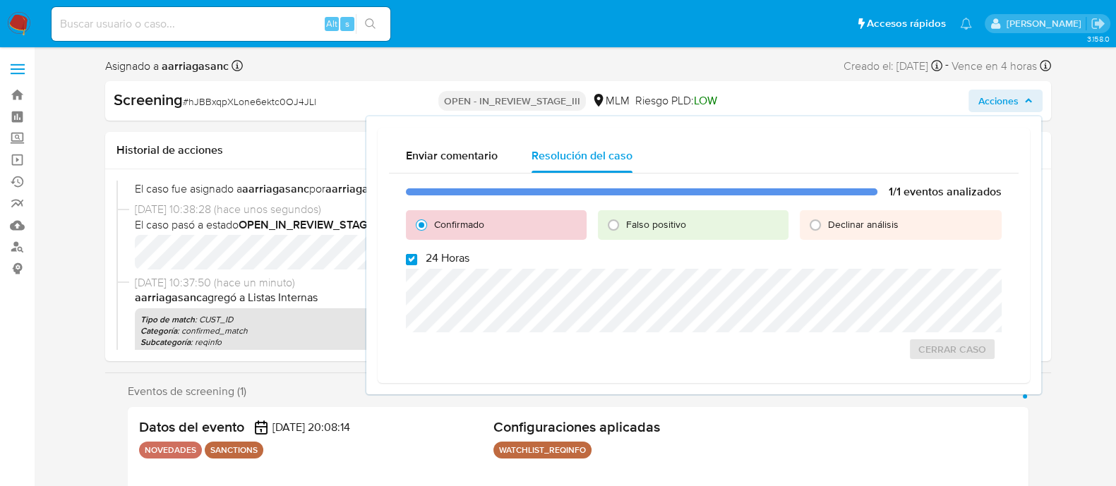
click at [410, 260] on input "24 Horas" at bounding box center [411, 259] width 11 height 11
checkbox input "false"
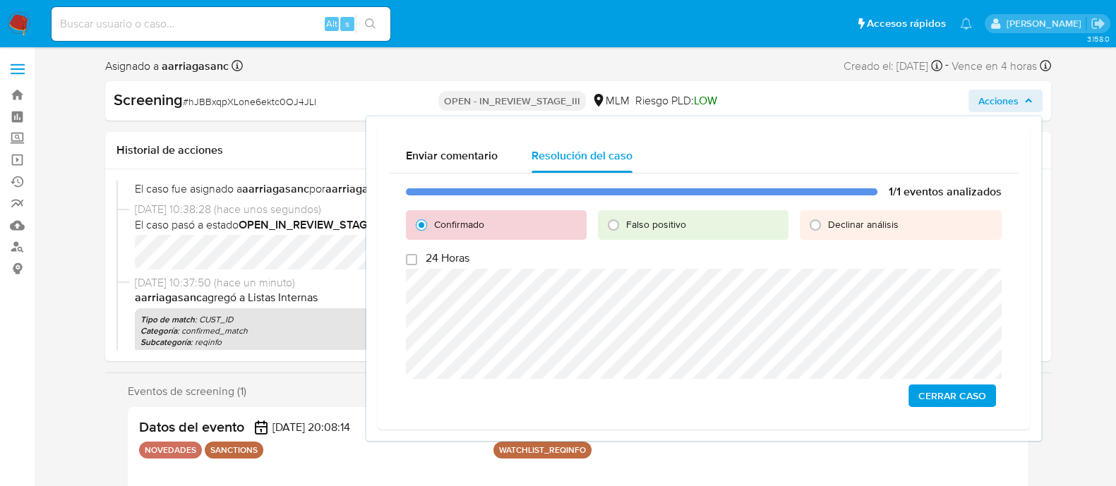
click at [963, 406] on span "Cerrar Caso" at bounding box center [952, 396] width 68 height 20
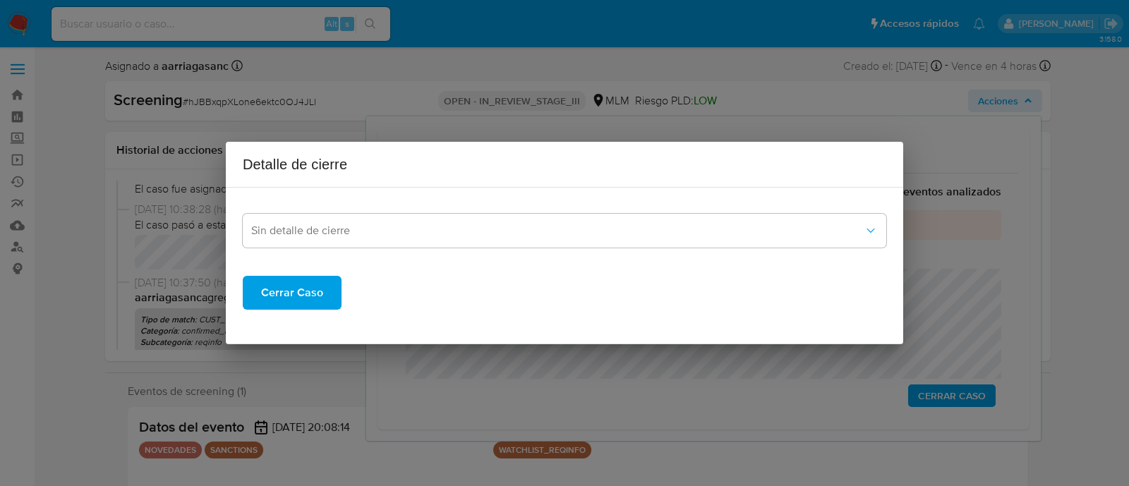
click at [299, 285] on span "Cerrar Caso" at bounding box center [292, 292] width 62 height 31
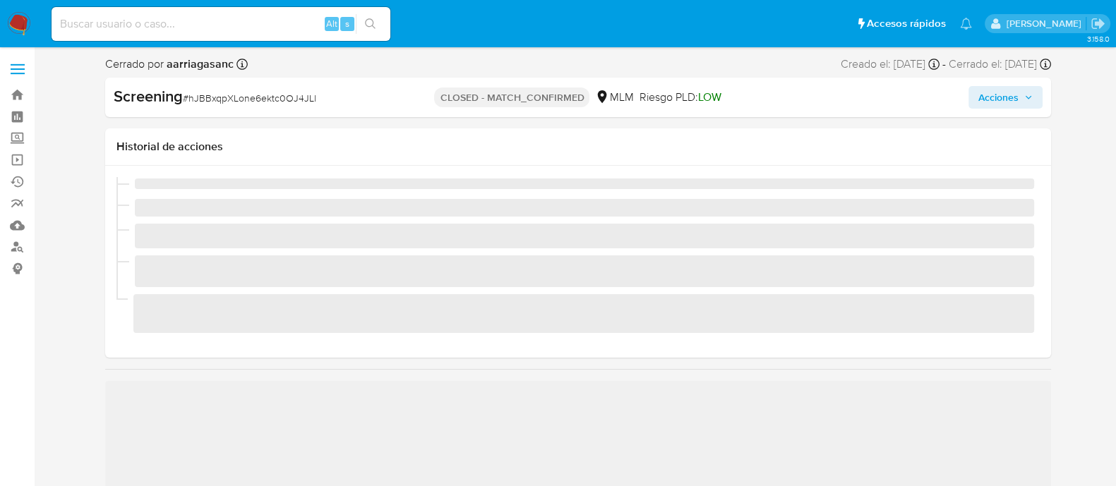
scroll to position [596, 0]
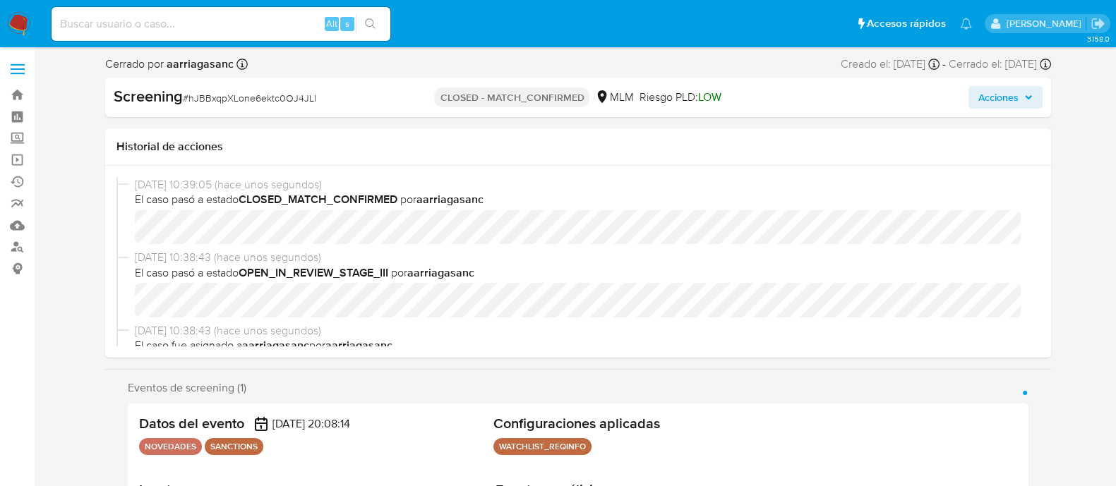
select select "10"
click at [18, 22] on img at bounding box center [19, 24] width 24 height 24
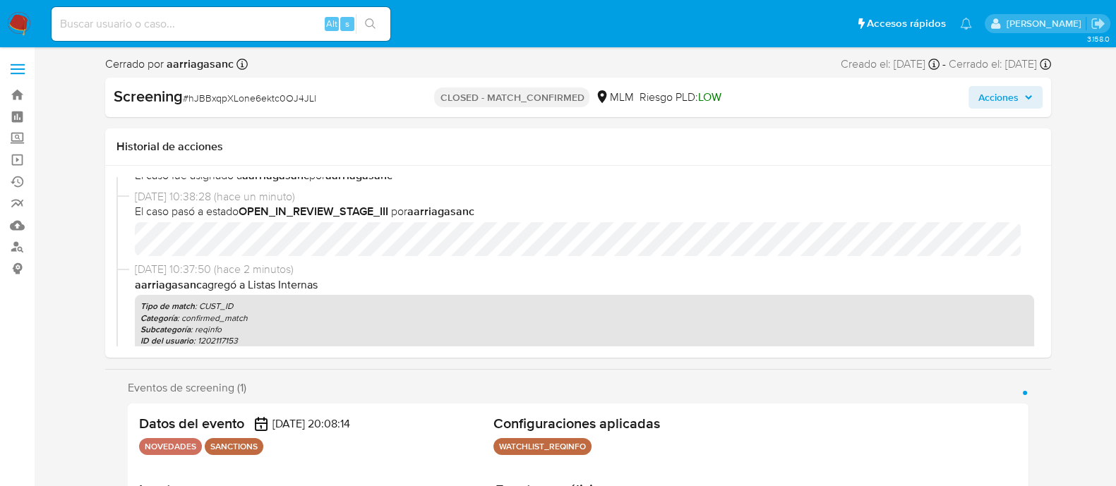
scroll to position [176, 0]
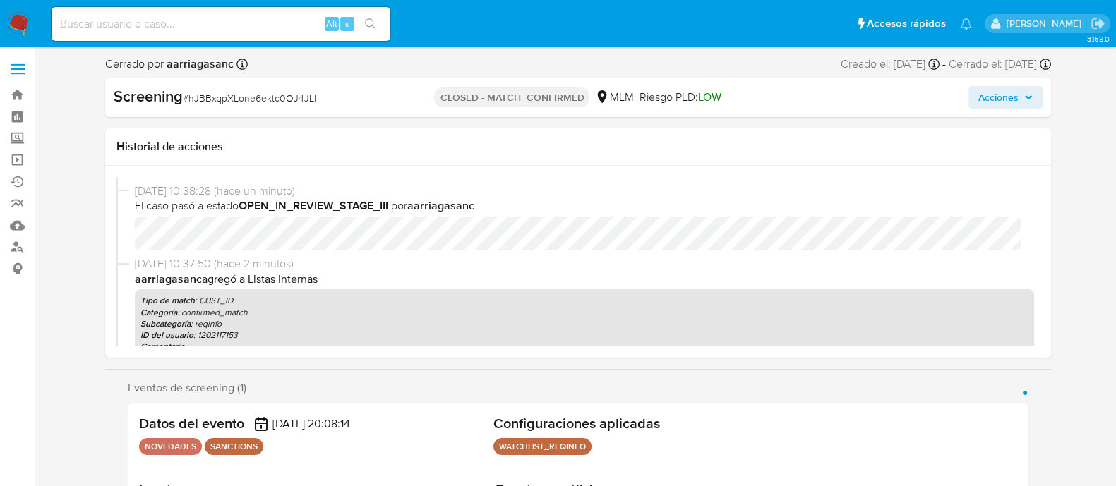
select select "10"
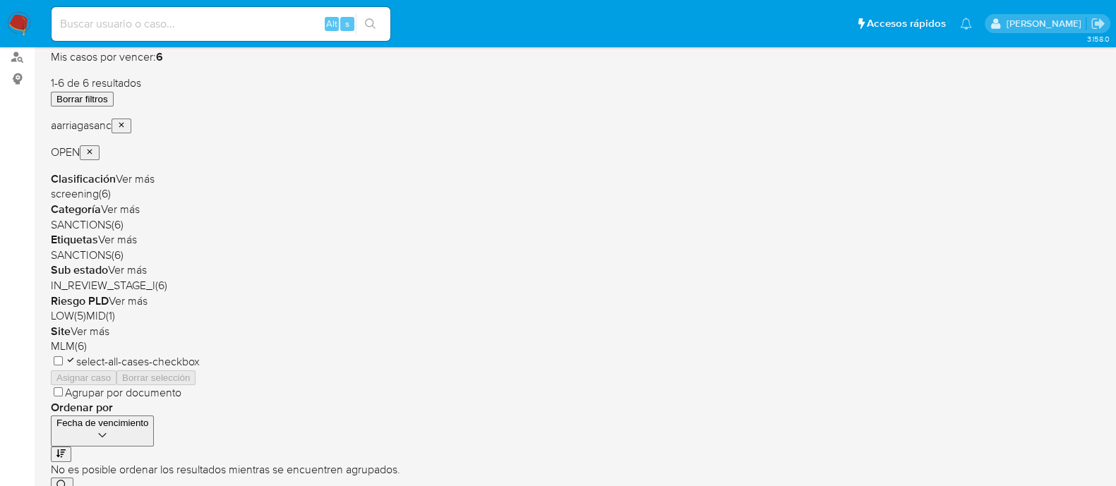
scroll to position [372, 0]
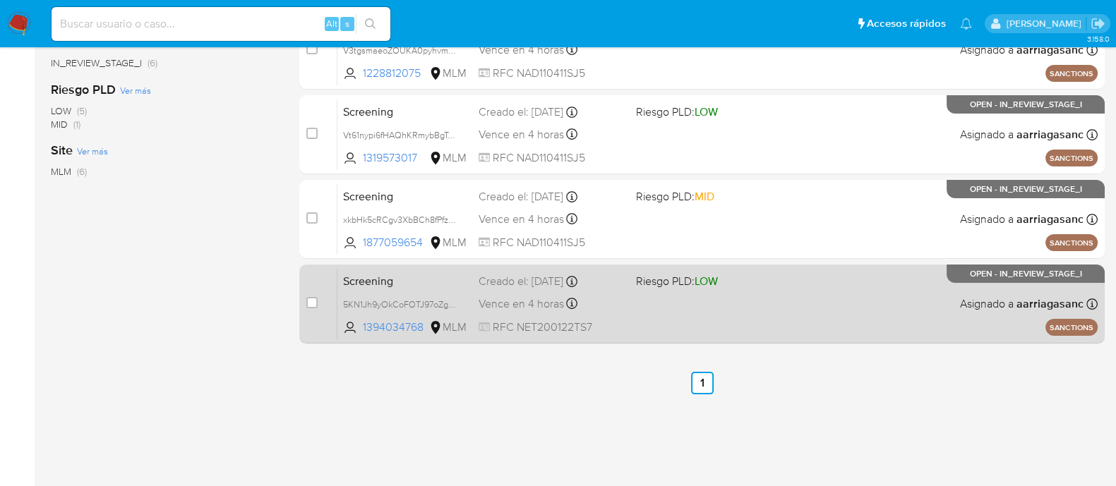
click at [833, 305] on div "Screening 5KN1Jh9yOkCoFOTJ97oZg5iG 1394034768 MLM Riesgo PLD: LOW Creado el: 10…" at bounding box center [717, 303] width 760 height 71
click at [309, 299] on input "checkbox" at bounding box center [311, 302] width 11 height 11
checkbox input "true"
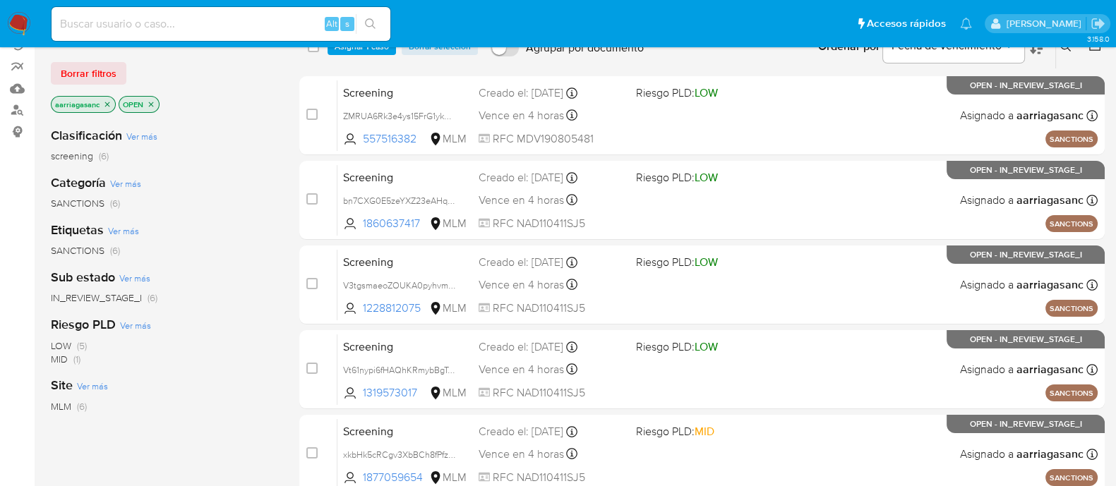
scroll to position [19, 0]
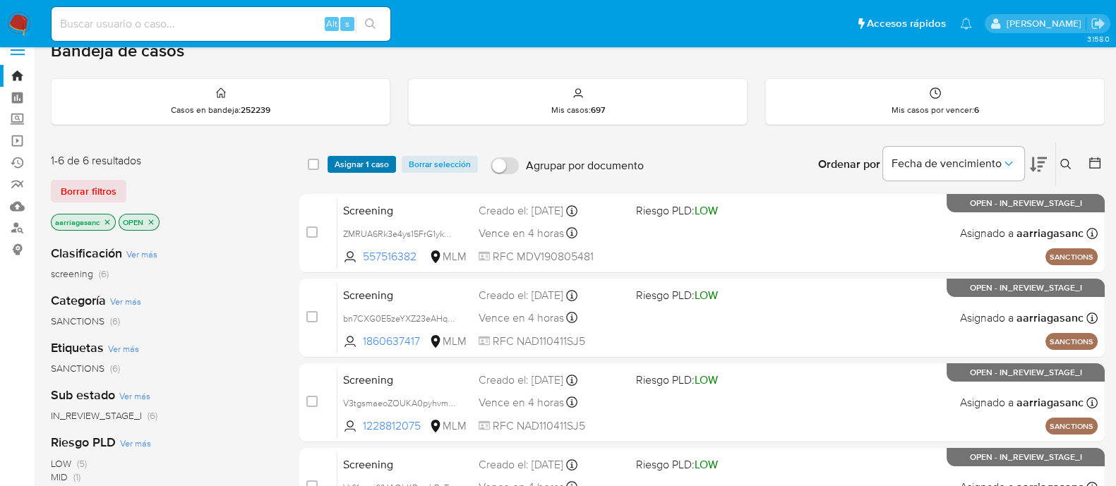
click at [386, 162] on span "Asignar 1 caso" at bounding box center [362, 164] width 54 height 14
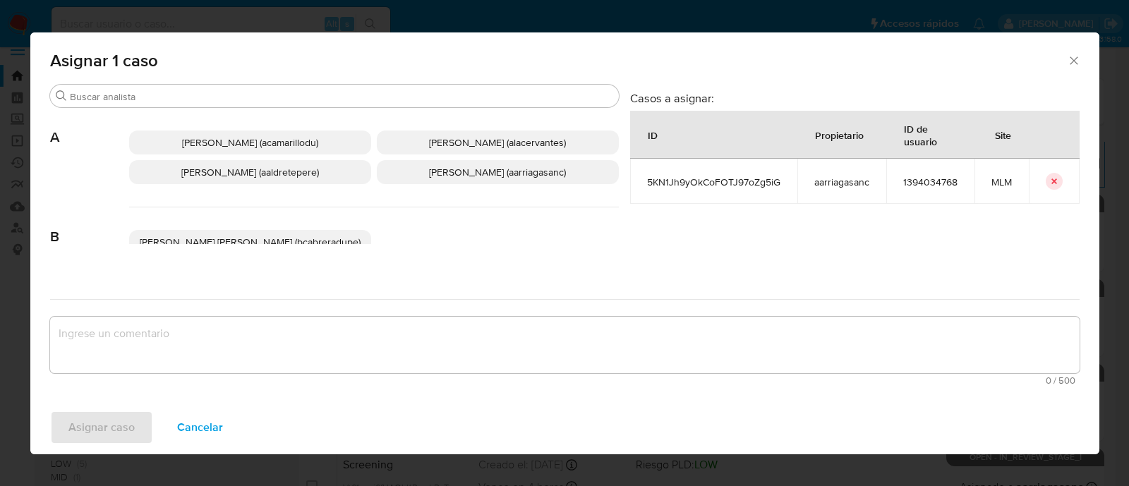
click at [481, 158] on div "Adriana Camarillo (acamarillodu) Alan Andres Cervantes (alacervantes) Alicia Al…" at bounding box center [374, 158] width 490 height 100
click at [476, 183] on p "Ana Maria Arriaga (aarriagasanc)" at bounding box center [498, 172] width 242 height 24
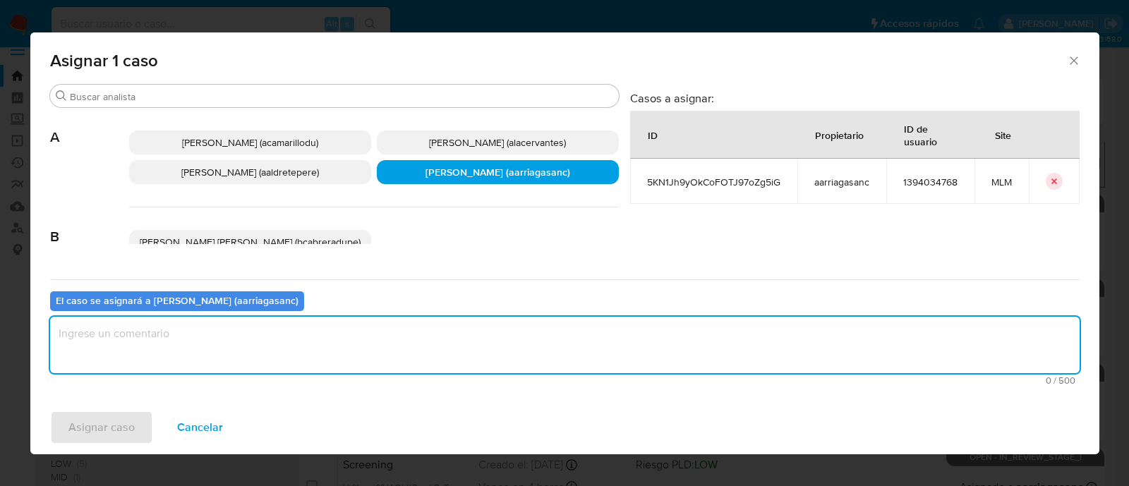
click at [418, 346] on textarea "assign-modal" at bounding box center [565, 345] width 1030 height 56
type textarea "AMAS"
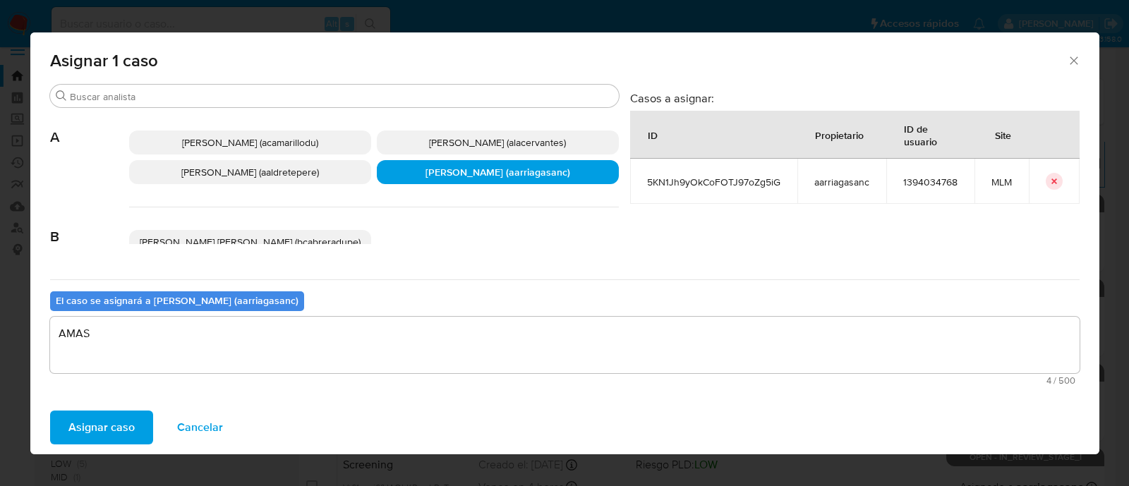
click at [88, 418] on span "Asignar caso" at bounding box center [101, 427] width 66 height 31
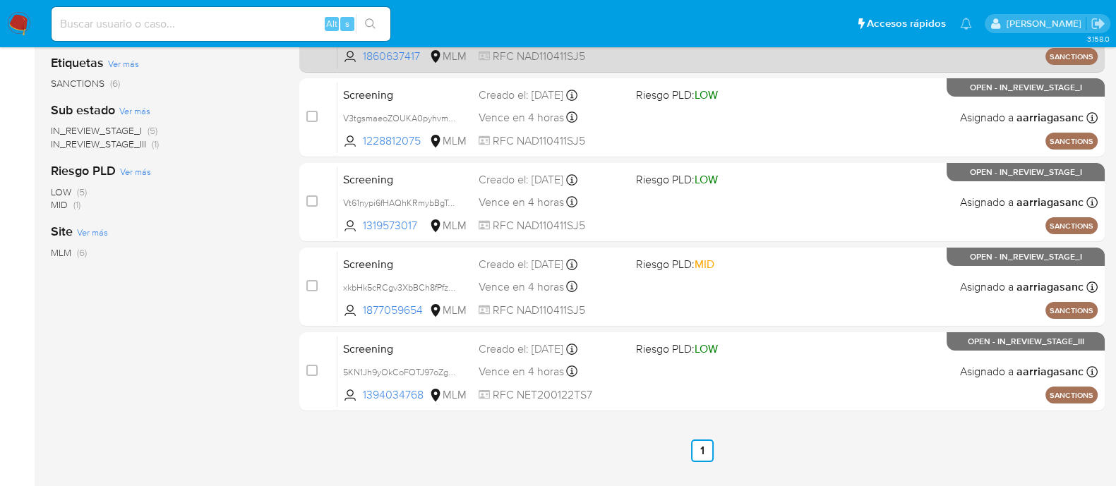
scroll to position [372, 0]
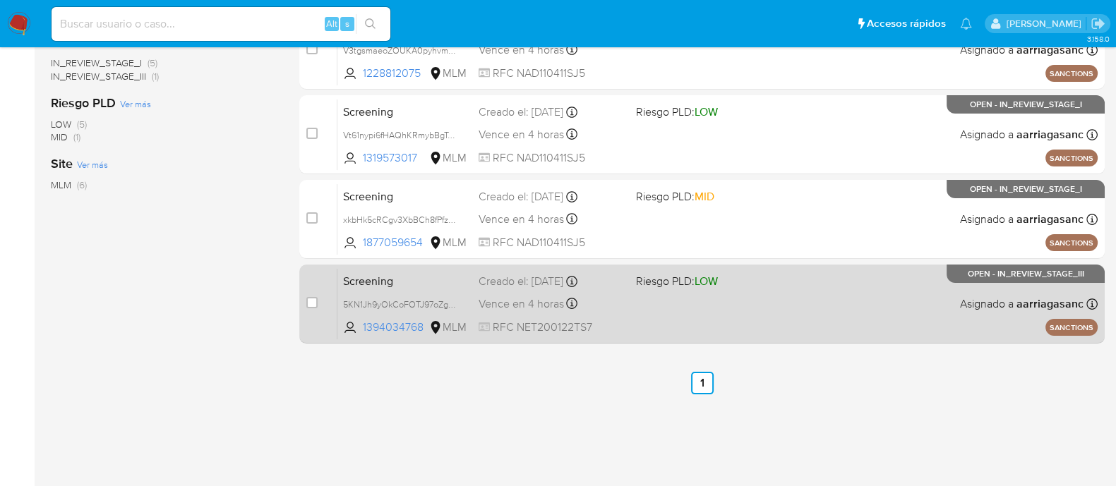
click at [624, 313] on div "Screening 5KN1Jh9yOkCoFOTJ97oZg5iG 1394034768 MLM Riesgo PLD: LOW Creado el: 10…" at bounding box center [717, 303] width 760 height 71
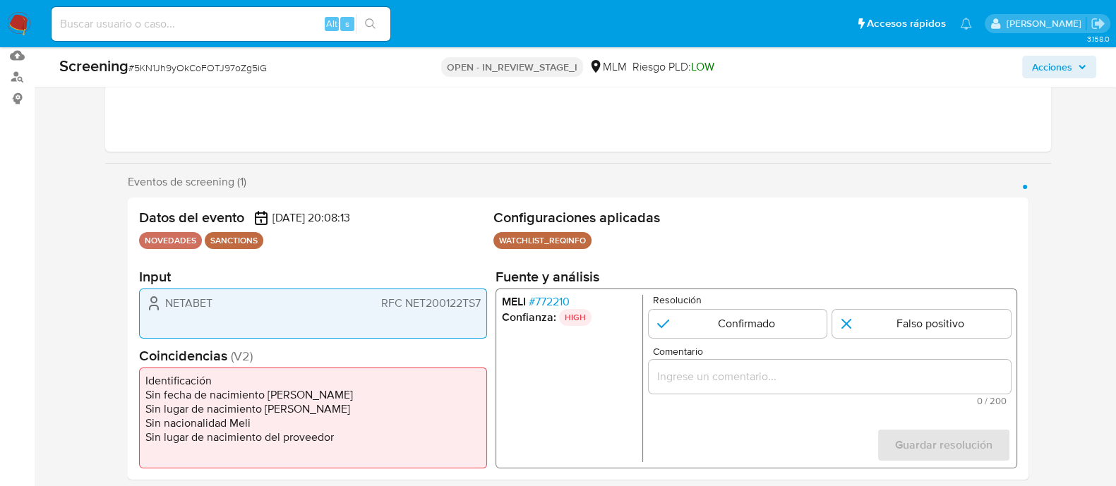
scroll to position [176, 0]
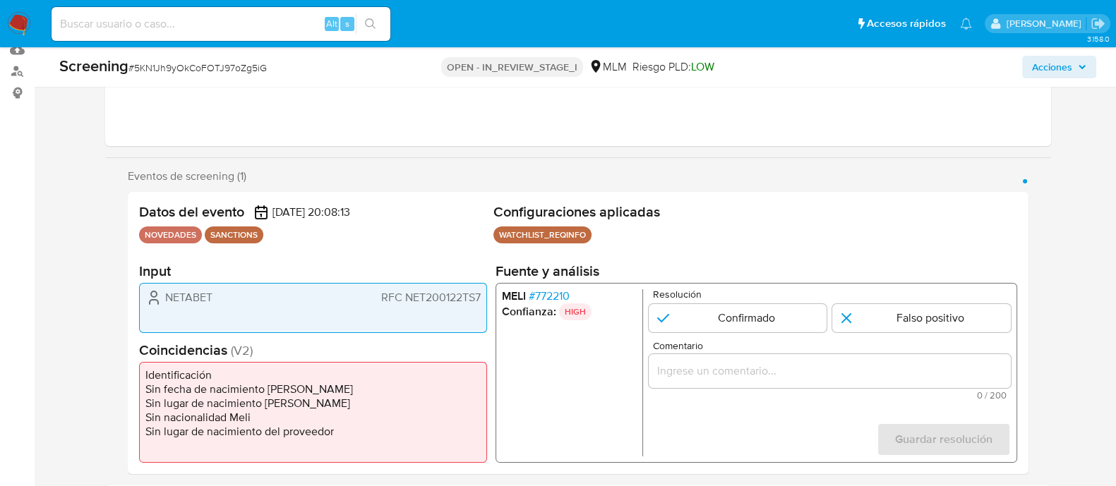
select select "10"
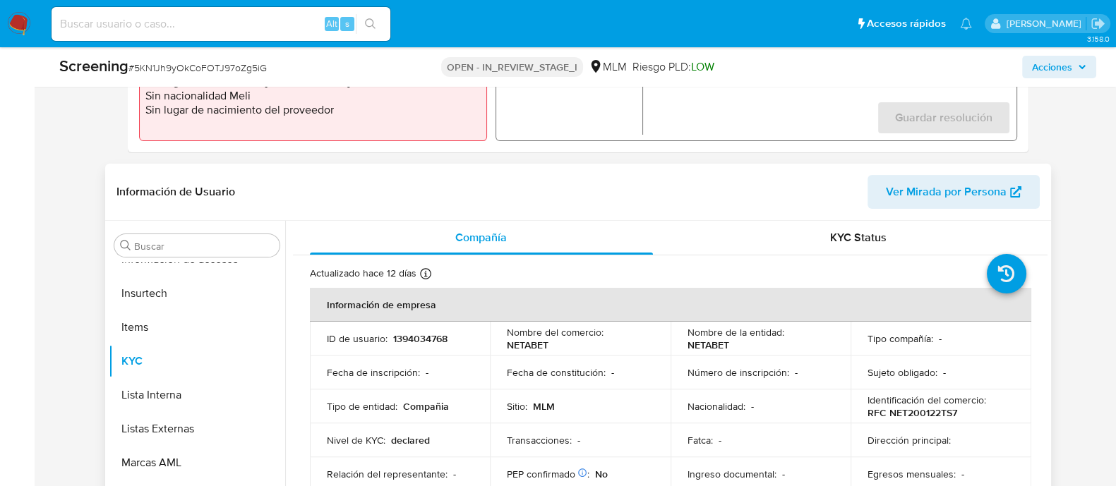
scroll to position [529, 0]
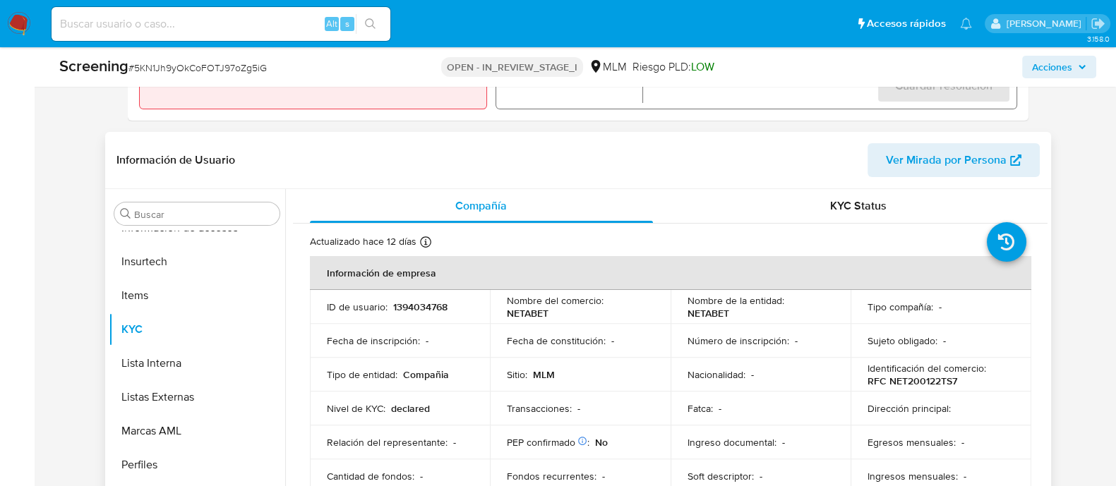
click at [752, 349] on td "Número de inscripción : -" at bounding box center [760, 341] width 181 height 34
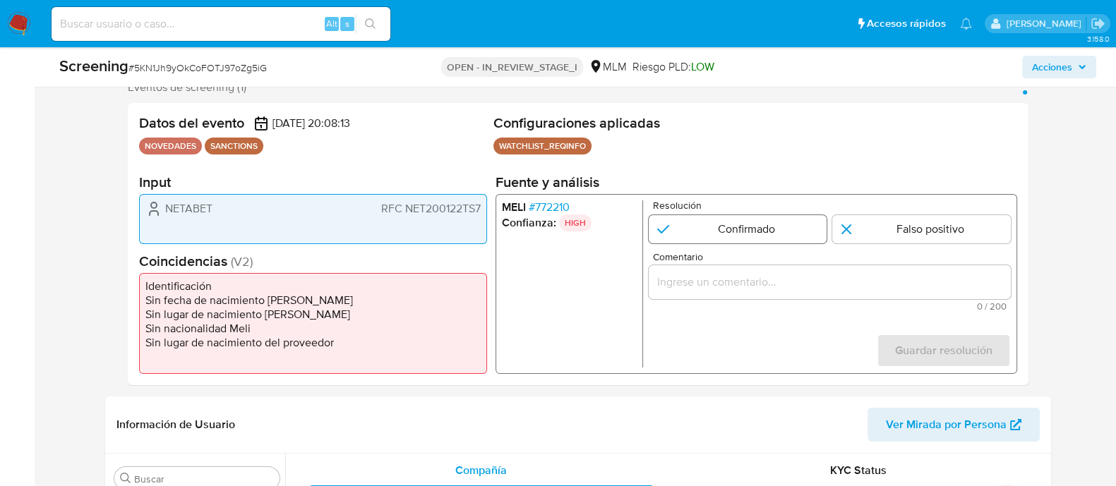
click at [757, 232] on input "1 de 1" at bounding box center [737, 229] width 179 height 28
radio input "true"
click at [722, 292] on div "1 de 1" at bounding box center [829, 282] width 362 height 34
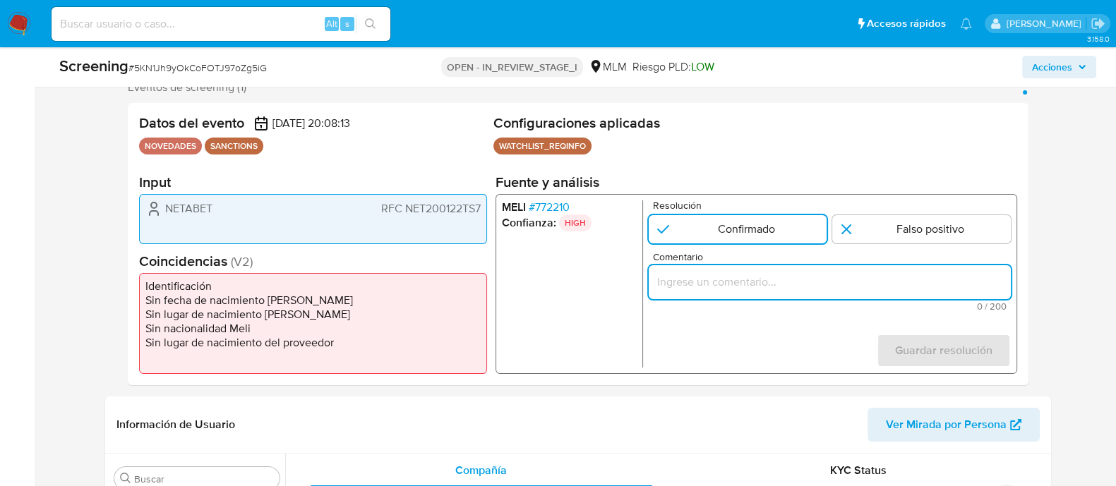
click at [710, 289] on input "Comentario" at bounding box center [829, 282] width 362 height 18
paste input "SE CONFIRMA CONCIDENCIA CON CLIENTE, PERSONA MORAL EN LISTA REQUINFO POR RAZON …"
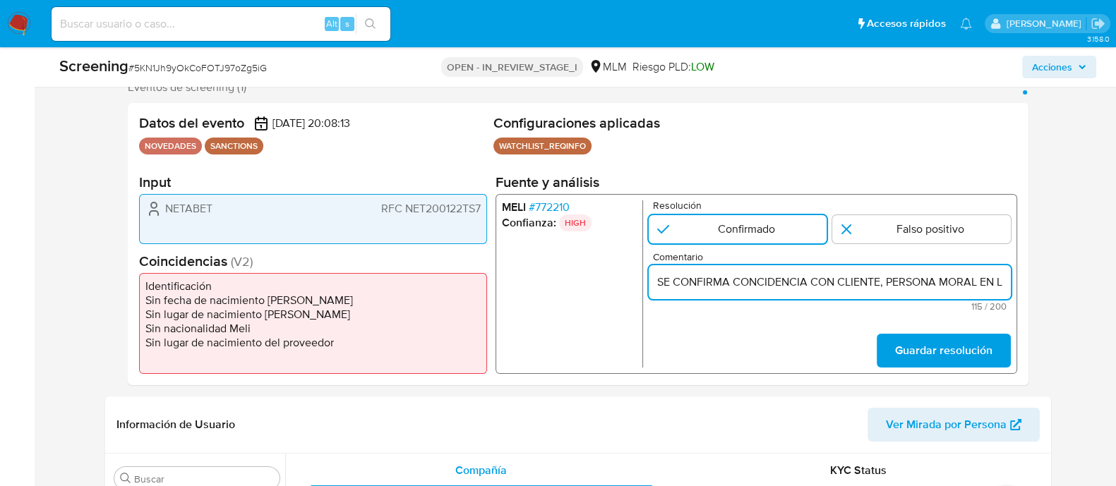
scroll to position [0, 367]
type input "SE CONFIRMA CONCIDENCIA CON CLIENTE, PERSONA MORAL EN LISTA REQUINFO POR RAZON …"
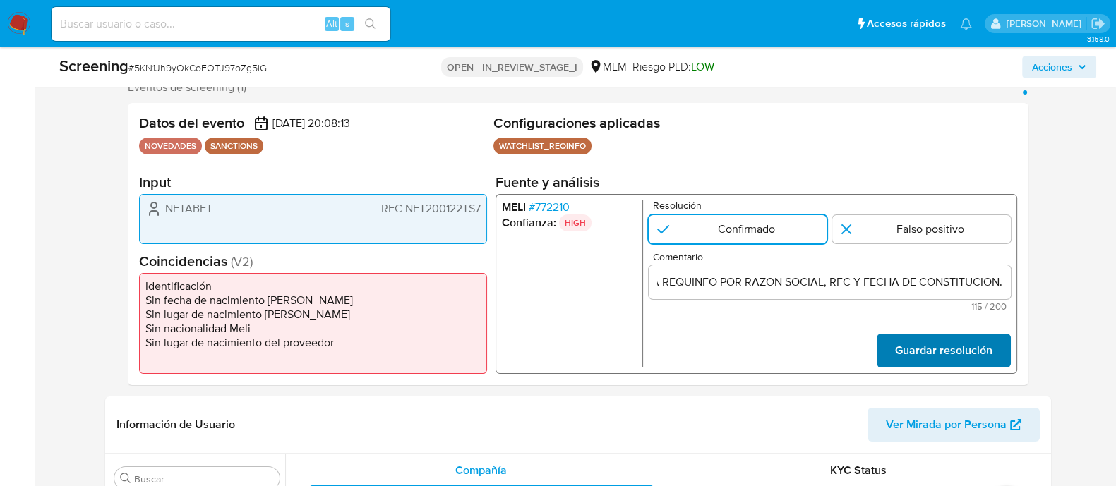
click at [991, 340] on span "Guardar resolución" at bounding box center [942, 350] width 97 height 31
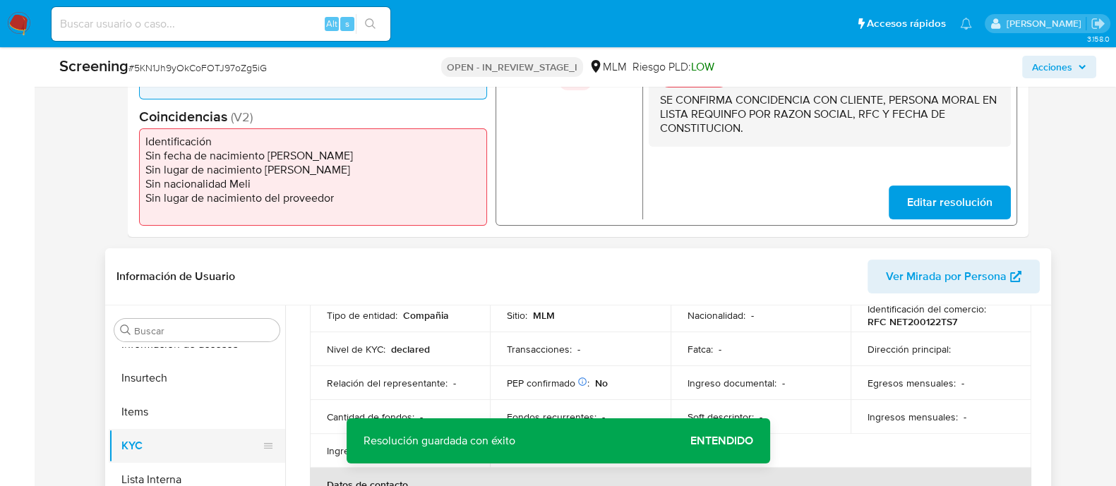
scroll to position [441, 0]
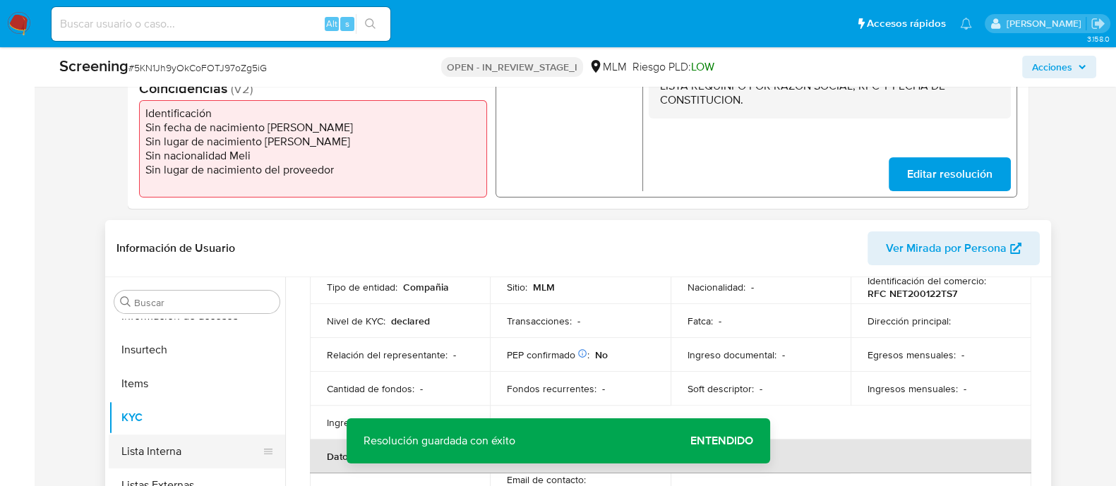
click at [203, 440] on button "Lista Interna" at bounding box center [191, 452] width 165 height 34
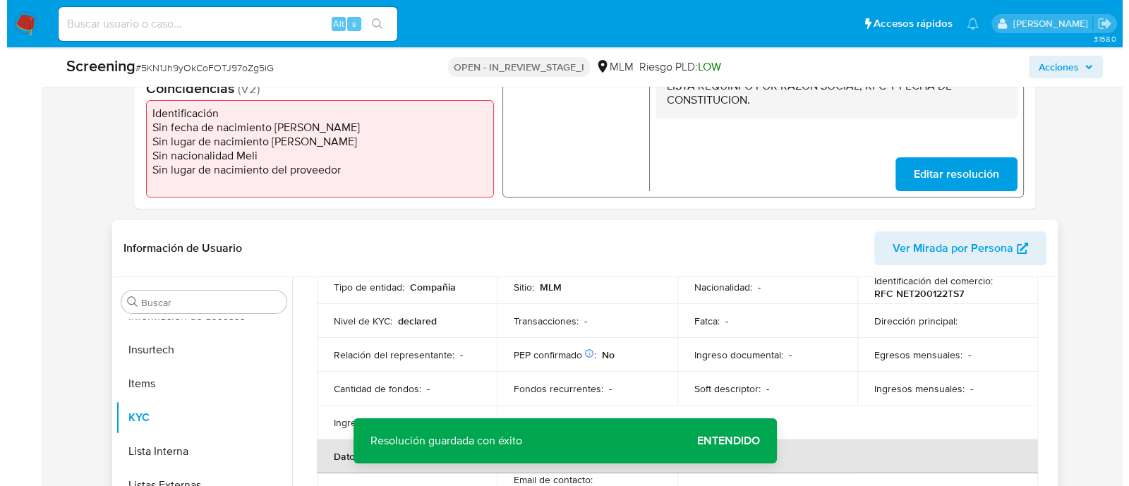
scroll to position [0, 0]
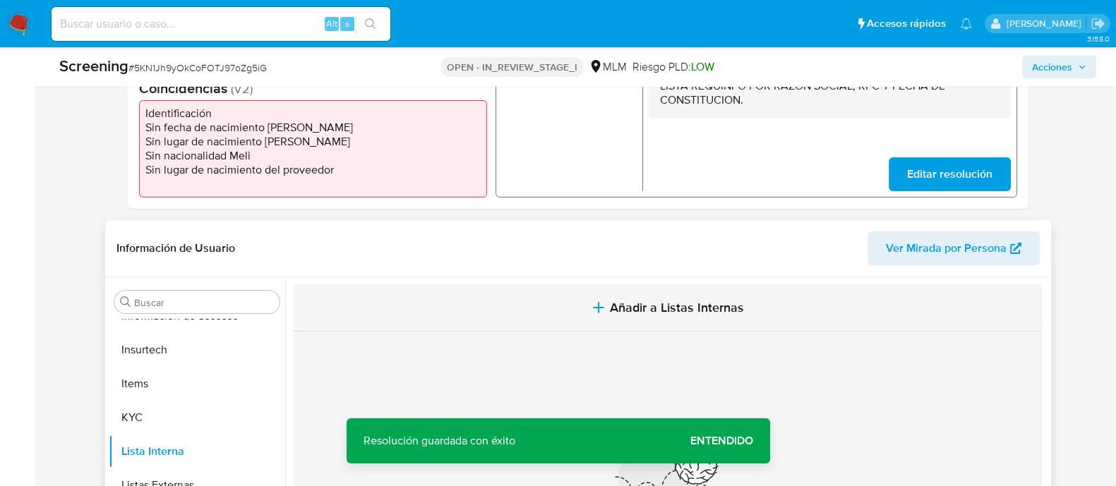
click at [643, 308] on span "Añadir a Listas Internas" at bounding box center [677, 308] width 134 height 16
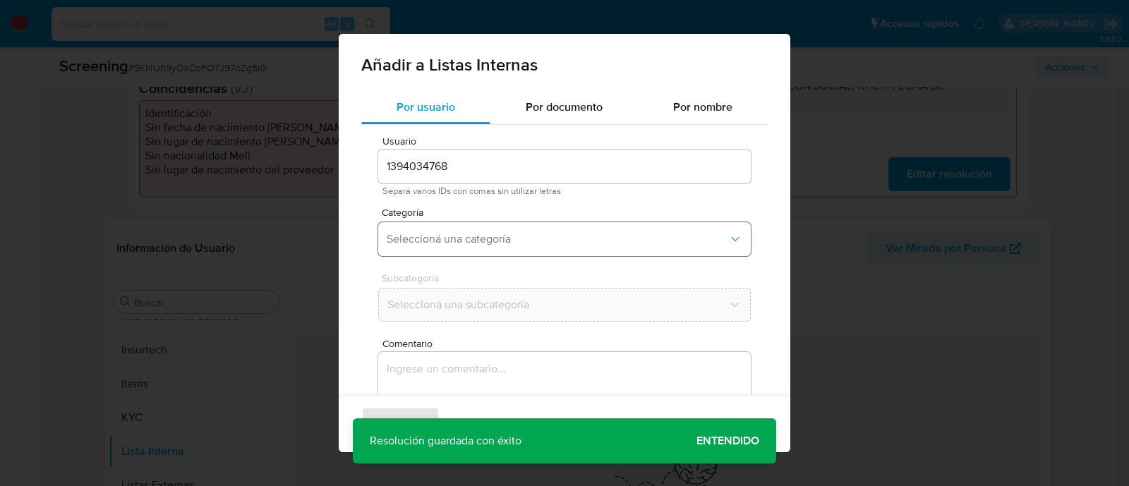
click at [478, 249] on button "Seleccioná una categoría" at bounding box center [564, 239] width 373 height 34
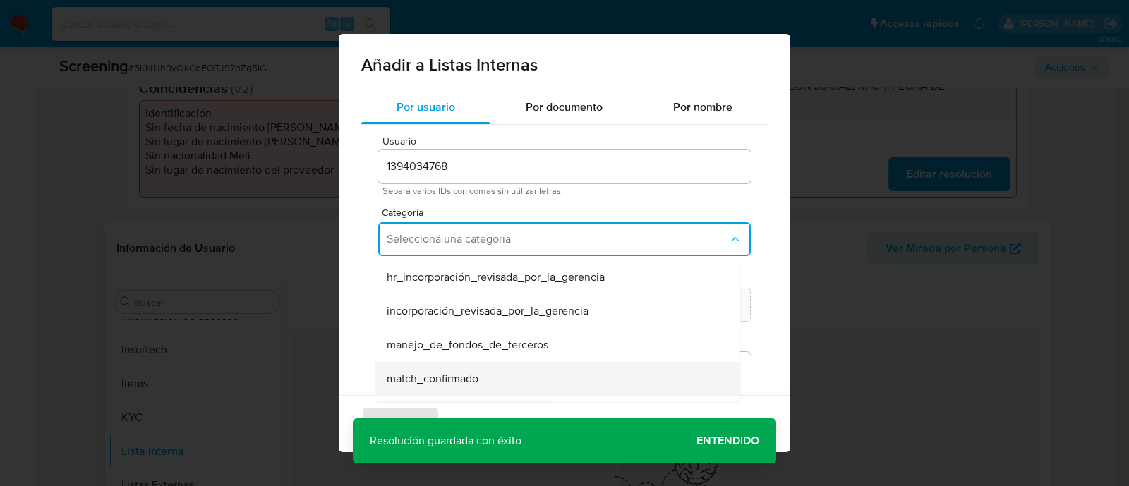
click at [462, 381] on span "match_confirmado" at bounding box center [433, 379] width 92 height 14
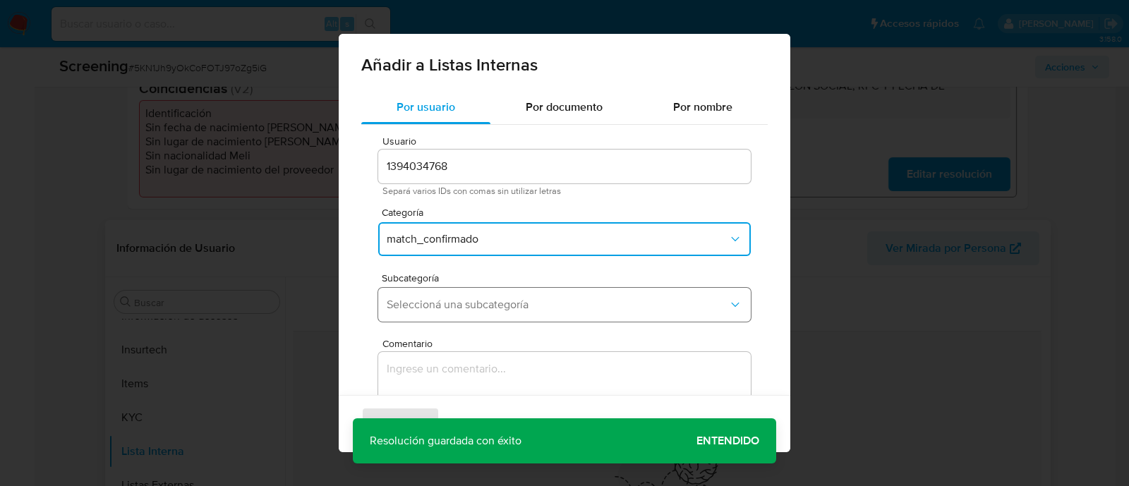
click at [464, 300] on span "Seleccioná una subcategoría" at bounding box center [558, 305] width 342 height 14
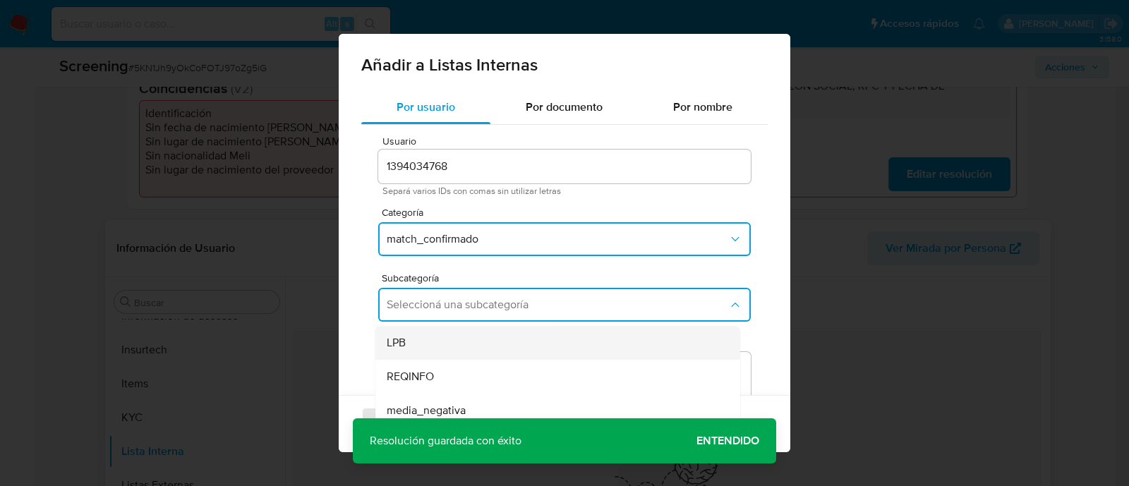
click at [447, 338] on div "LPB" at bounding box center [554, 343] width 334 height 34
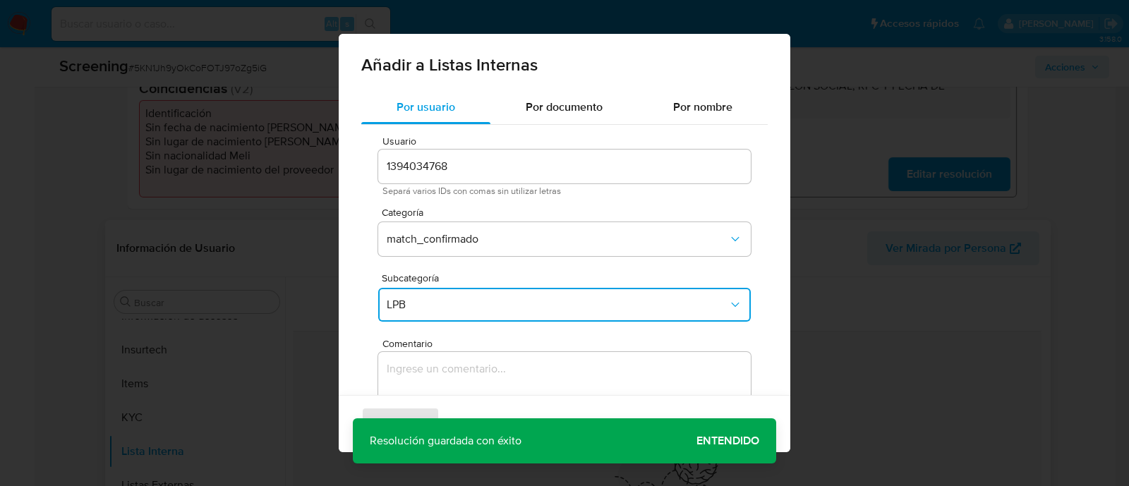
click at [445, 308] on span "LPB" at bounding box center [558, 305] width 342 height 14
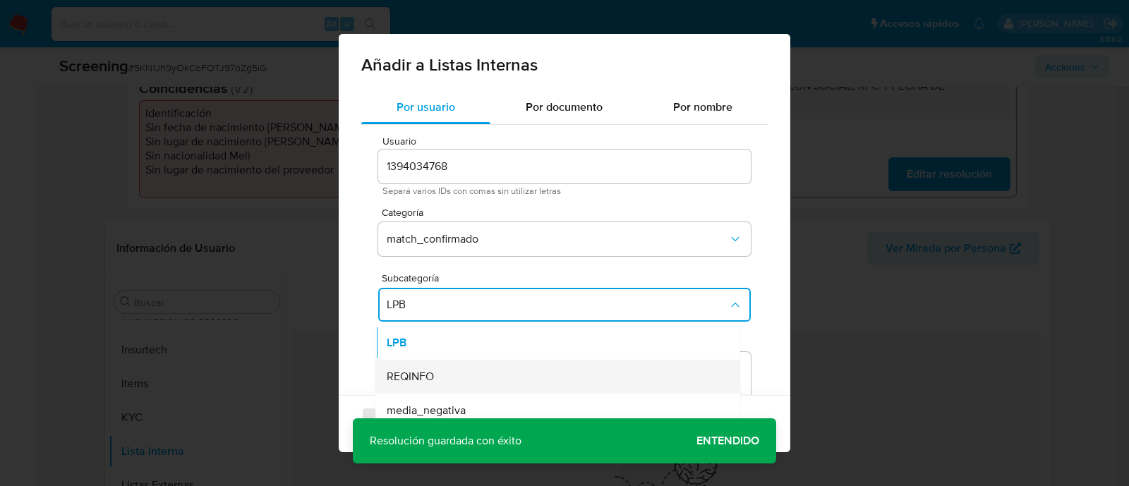
click at [454, 380] on div "REQINFO" at bounding box center [554, 377] width 334 height 34
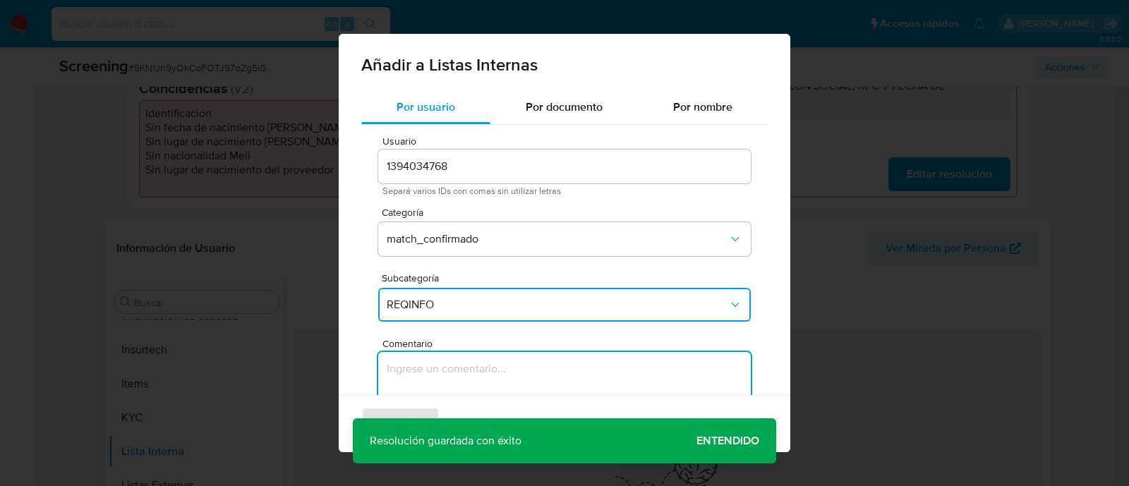
click at [454, 380] on textarea "Comentario" at bounding box center [564, 419] width 373 height 135
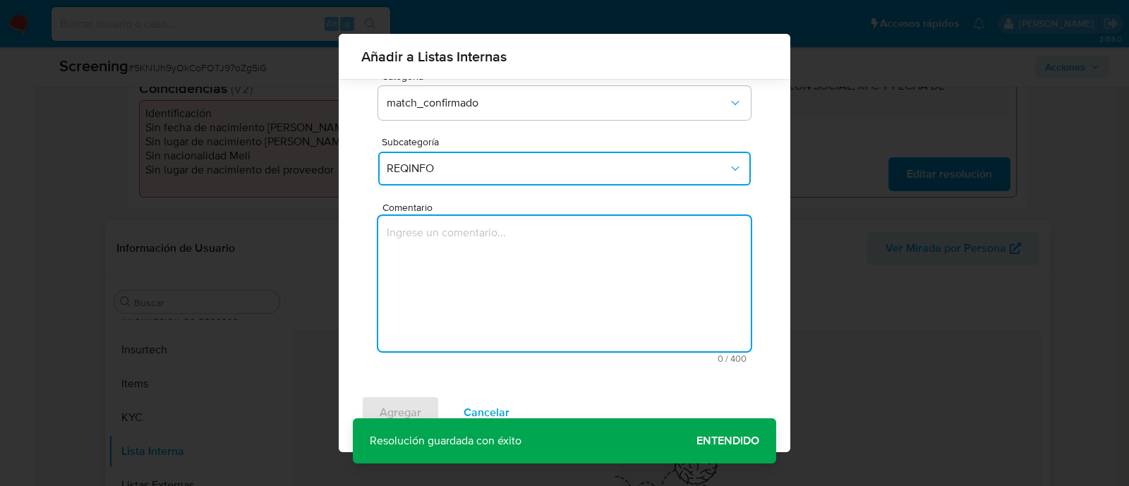
scroll to position [126, 0]
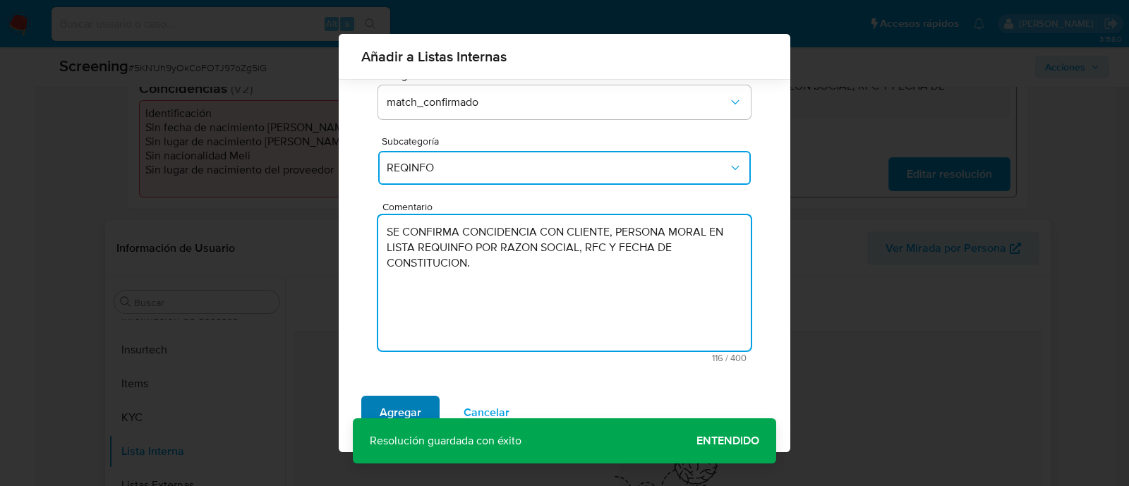
type textarea "SE CONFIRMA CONCIDENCIA CON CLIENTE, PERSONA MORAL EN LISTA REQUINFO POR RAZON …"
click at [426, 420] on button "Agregar" at bounding box center [400, 413] width 78 height 34
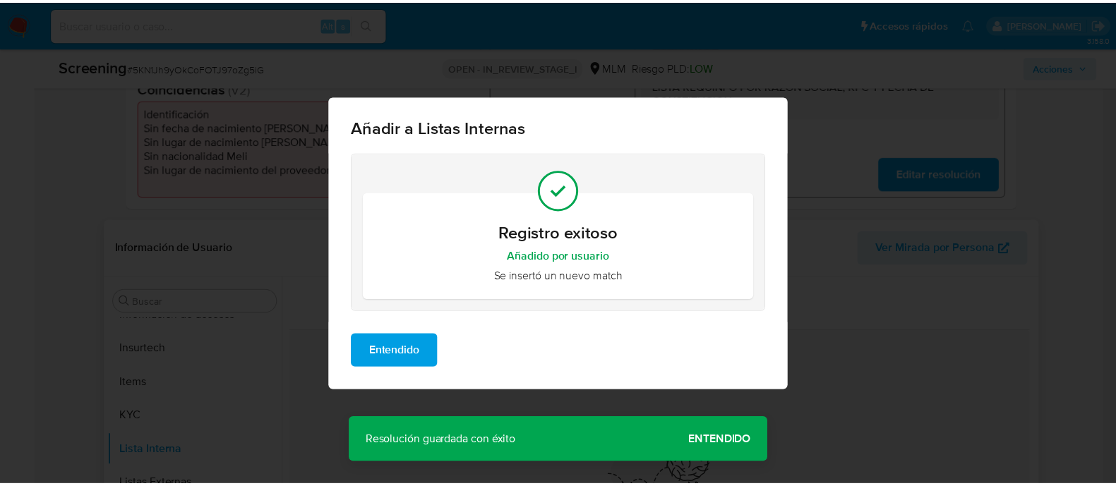
scroll to position [0, 0]
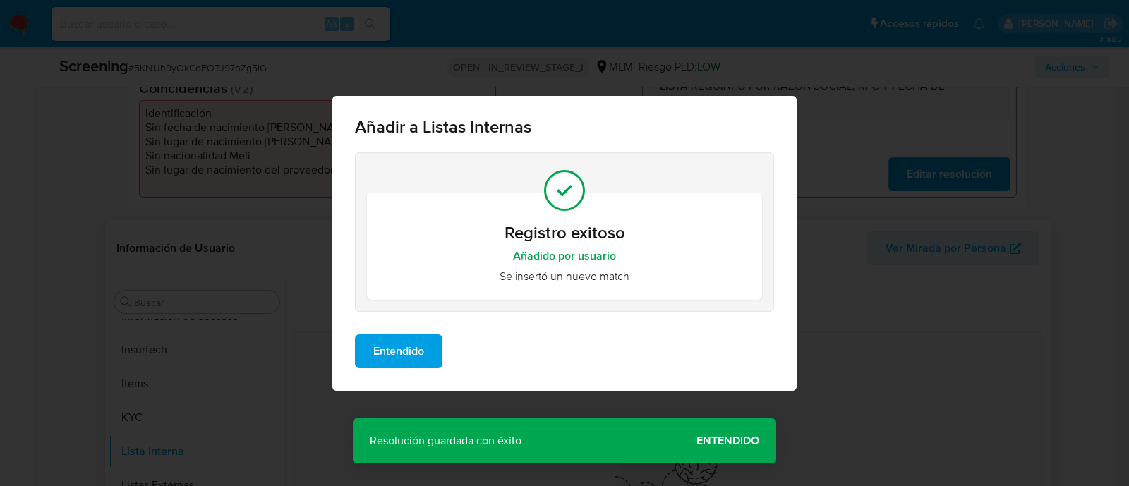
click at [392, 348] on span "Entendido" at bounding box center [398, 351] width 51 height 31
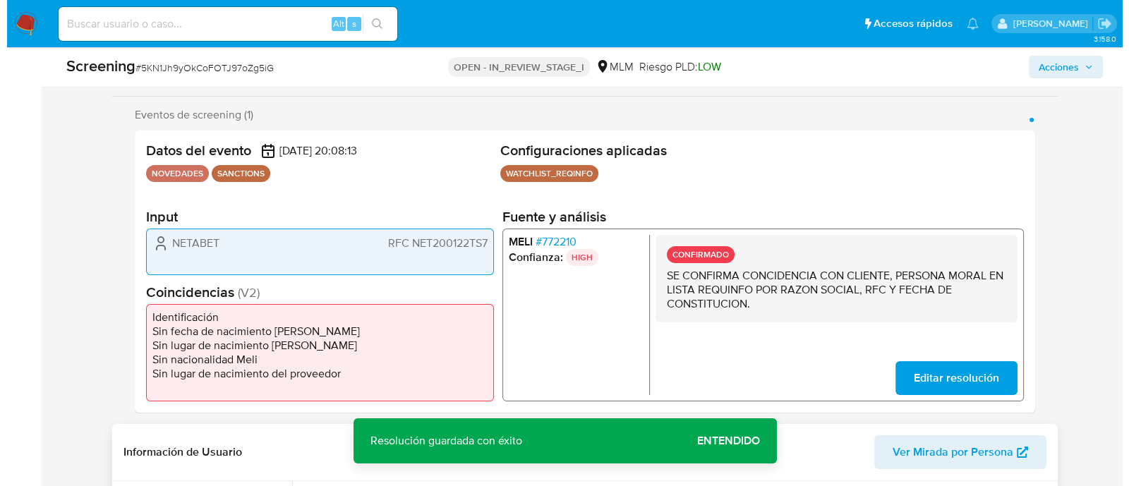
scroll to position [265, 0]
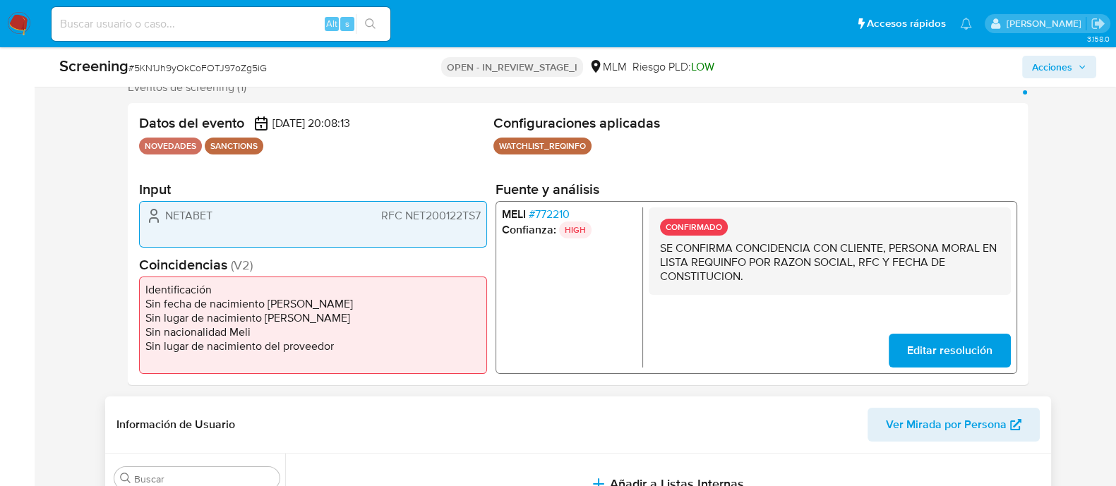
click at [159, 215] on icon "1 de 1" at bounding box center [153, 215] width 17 height 17
click at [176, 217] on span "NETABET" at bounding box center [188, 216] width 47 height 14
click at [177, 217] on span "NETABET" at bounding box center [188, 216] width 47 height 14
click at [421, 217] on span "RFC NET200122TS7" at bounding box center [430, 216] width 100 height 14
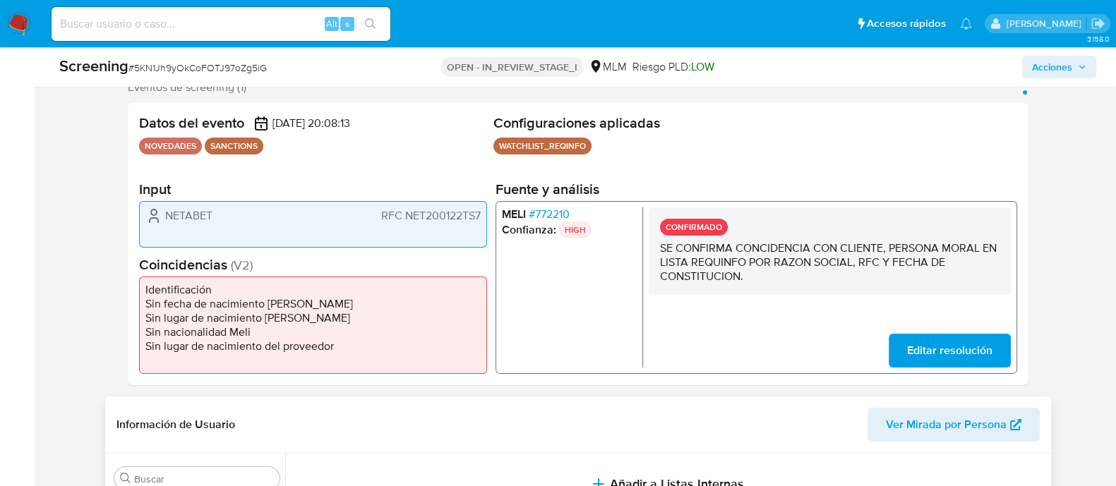
click at [1058, 58] on span "Acciones" at bounding box center [1052, 67] width 40 height 23
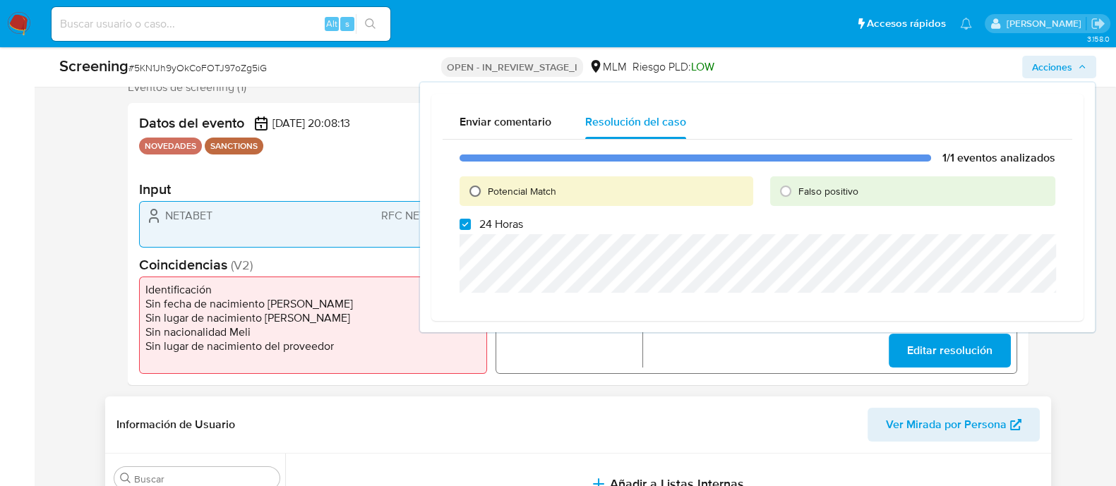
click at [473, 188] on input "Potencial Match" at bounding box center [475, 191] width 23 height 23
radio input "true"
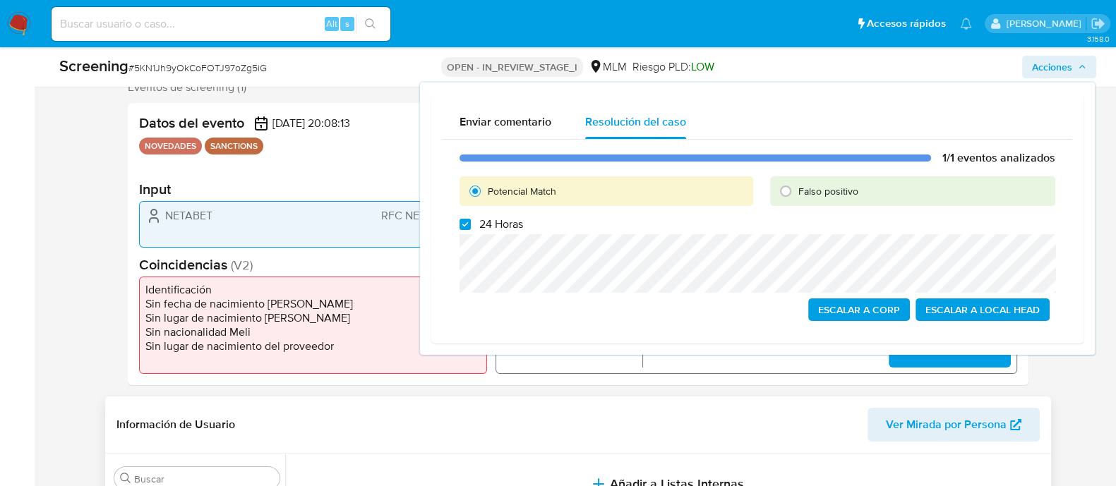
click at [463, 232] on div "1/1 eventos analizados Potencial Match Falso positivo 24 Horas Escalar a Corp E…" at bounding box center [756, 236] width 629 height 193
click at [465, 229] on input "24 Horas" at bounding box center [464, 224] width 11 height 11
checkbox input "false"
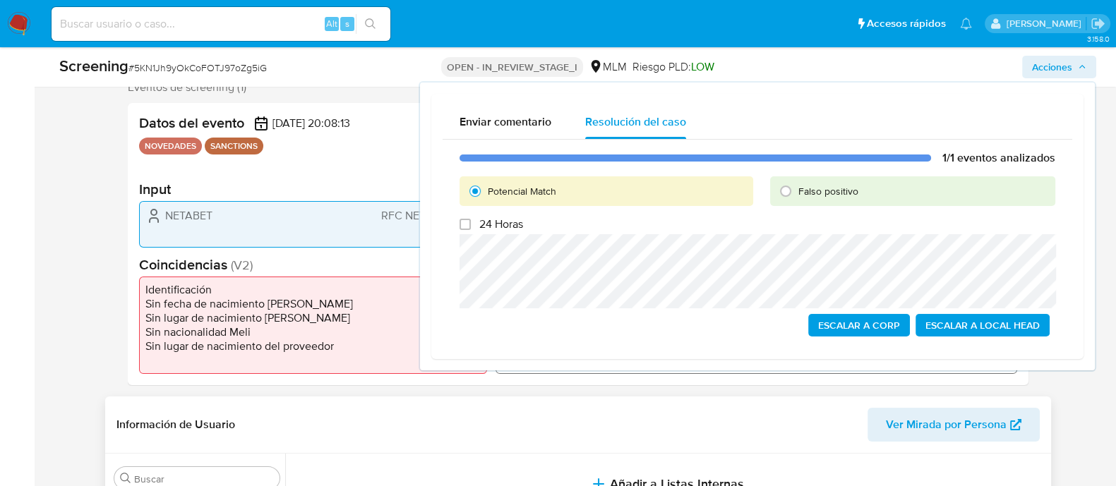
click at [971, 326] on span "Escalar a Local Head" at bounding box center [982, 325] width 114 height 20
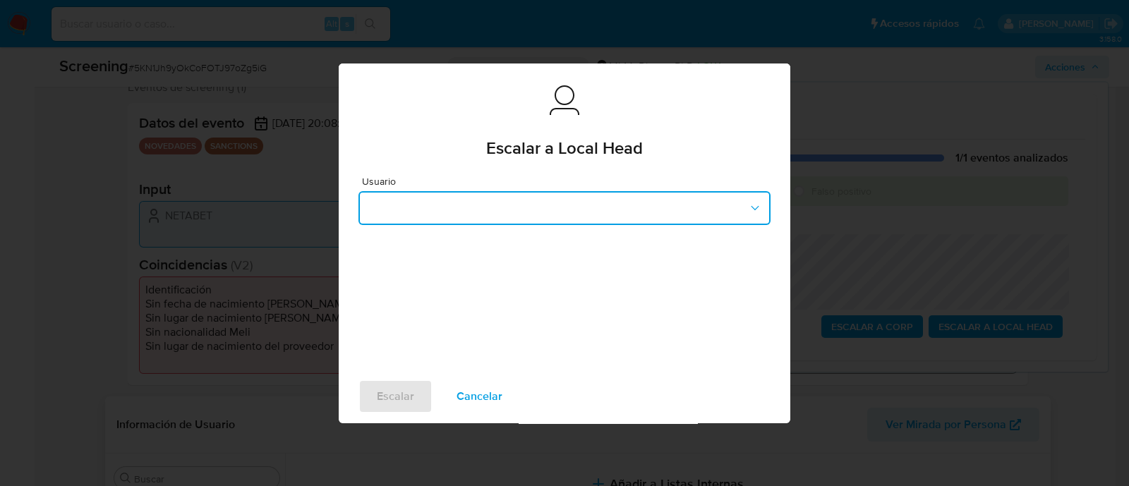
click at [454, 203] on button "button" at bounding box center [565, 208] width 412 height 34
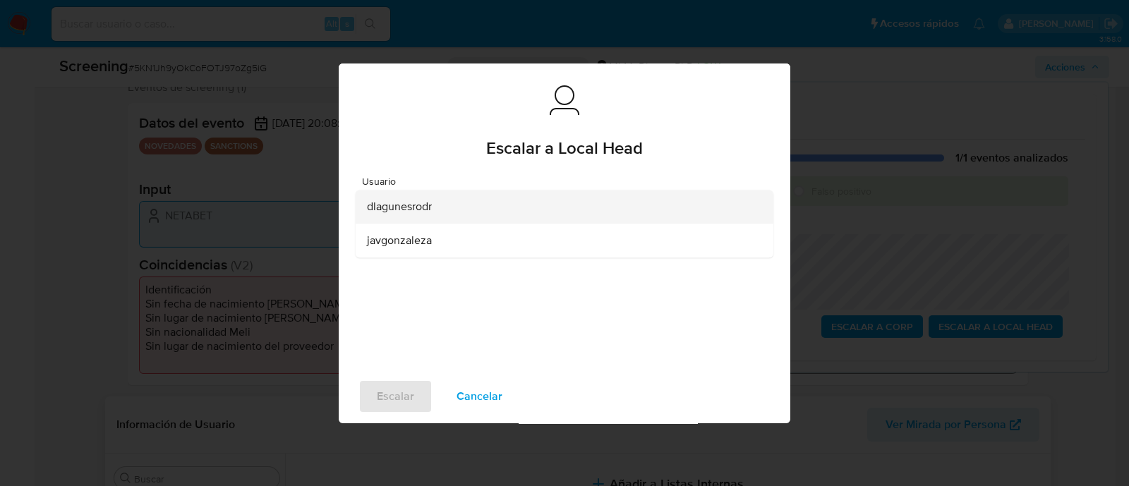
click at [396, 212] on span "dlagunesrodr" at bounding box center [399, 207] width 65 height 14
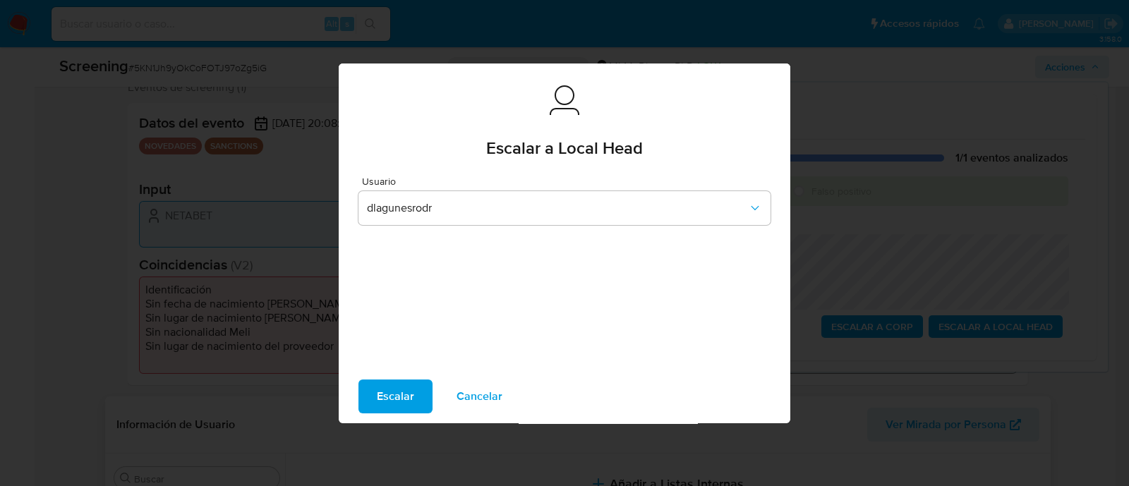
click at [411, 381] on span "Escalar" at bounding box center [395, 396] width 37 height 31
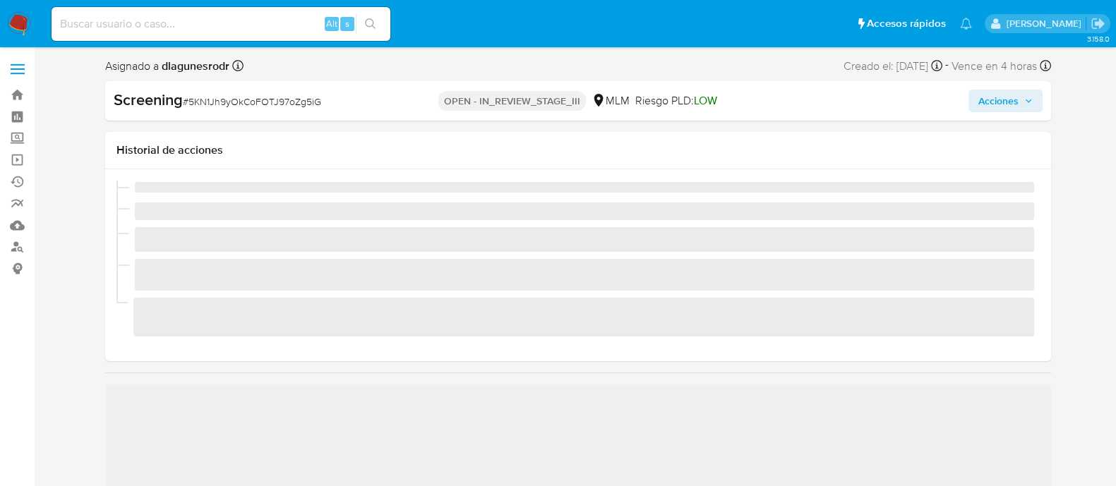
scroll to position [596, 0]
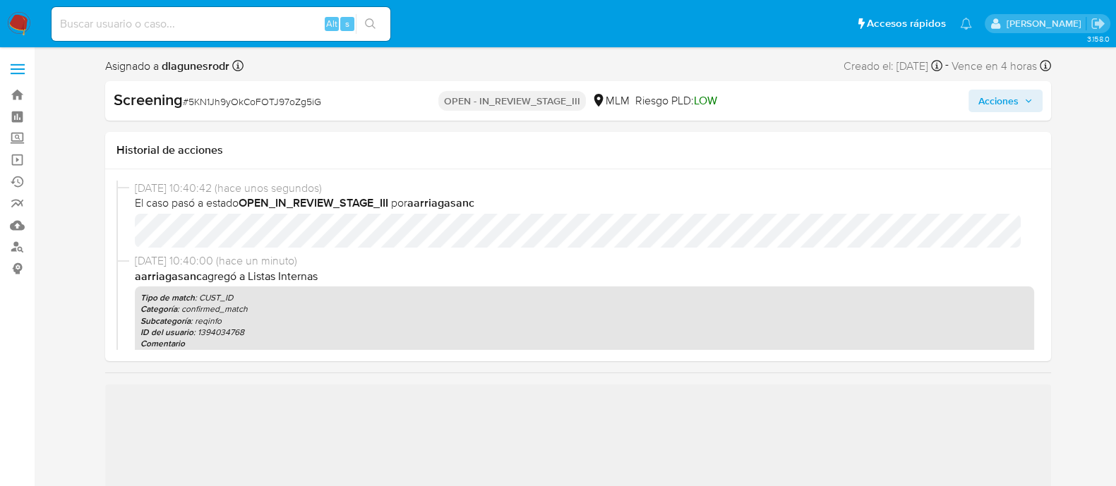
select select "10"
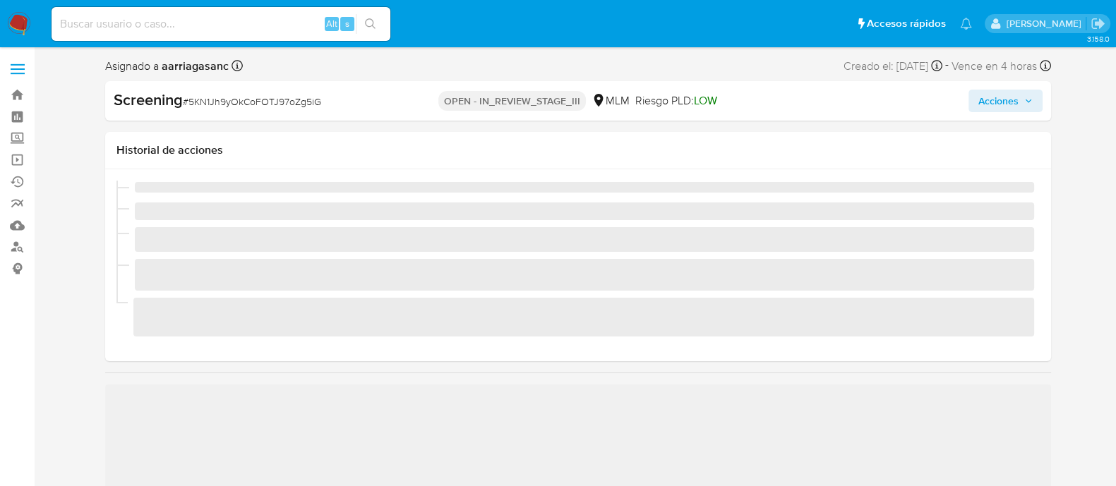
scroll to position [596, 0]
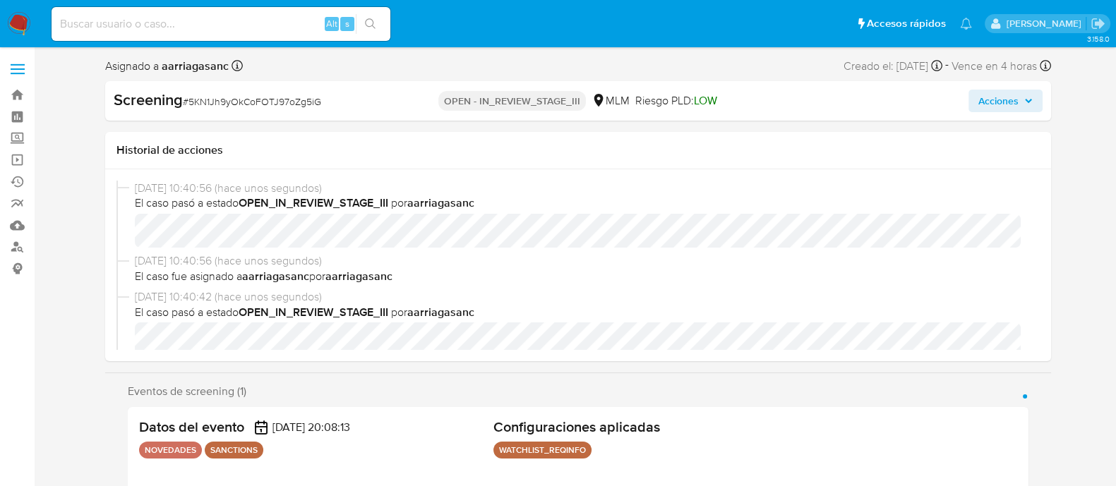
select select "10"
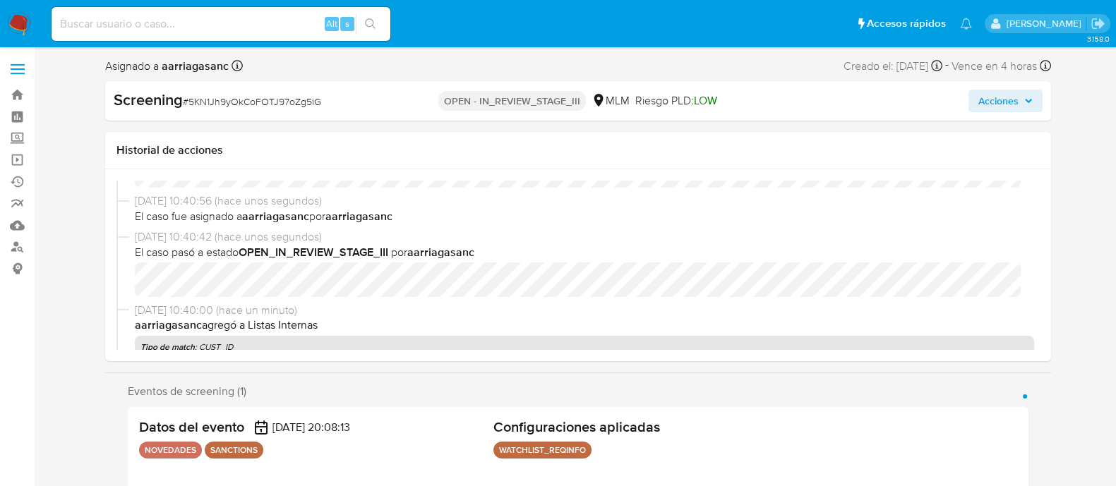
scroll to position [88, 0]
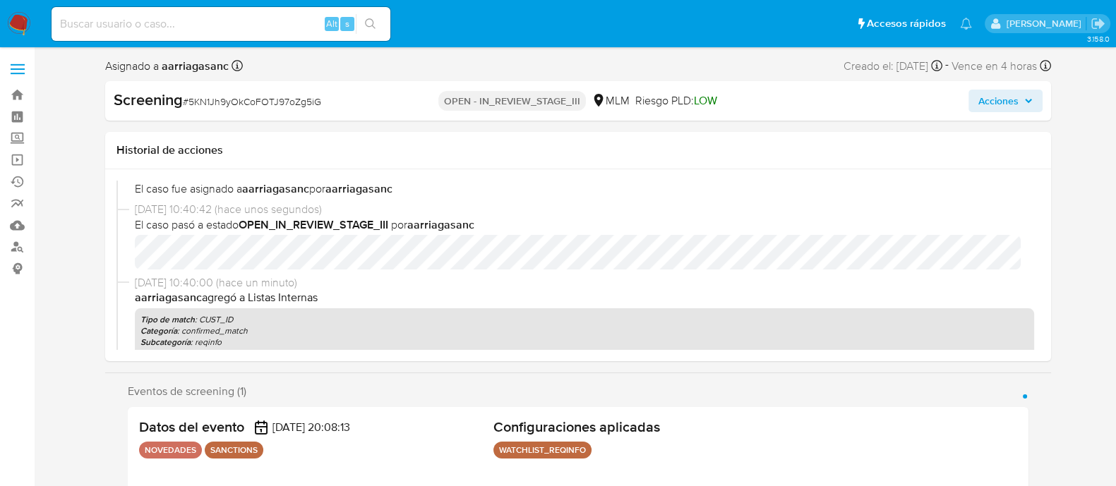
click at [1017, 101] on span "Acciones" at bounding box center [998, 101] width 40 height 23
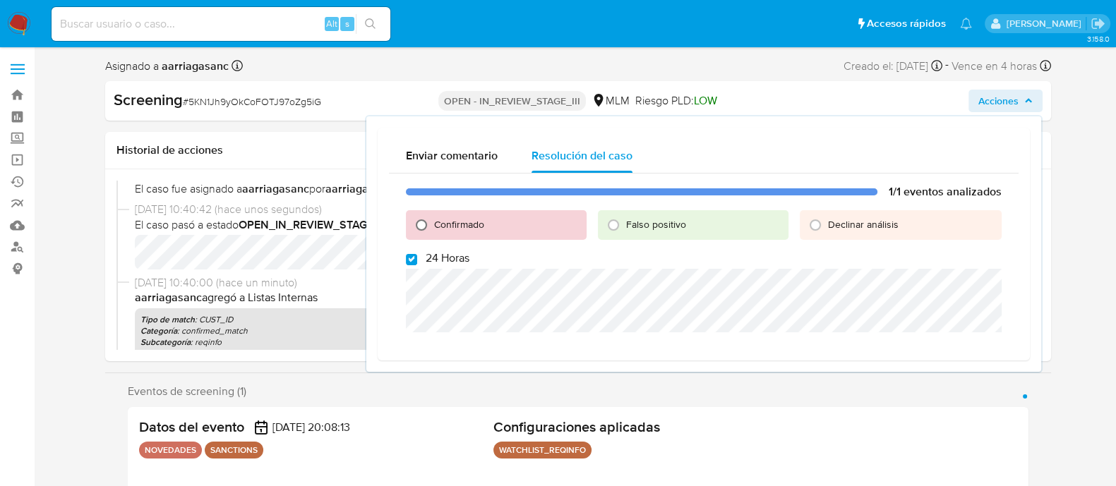
click at [421, 231] on input "Confirmado" at bounding box center [421, 225] width 23 height 23
radio input "true"
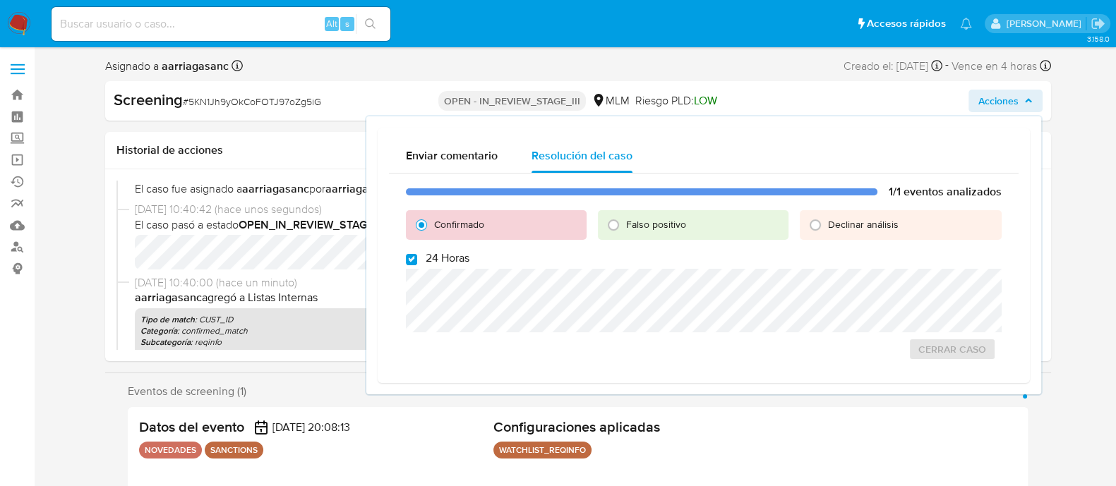
click at [408, 251] on label "24 Horas" at bounding box center [438, 258] width 64 height 14
click at [408, 254] on input "24 Horas" at bounding box center [411, 259] width 11 height 11
checkbox input "false"
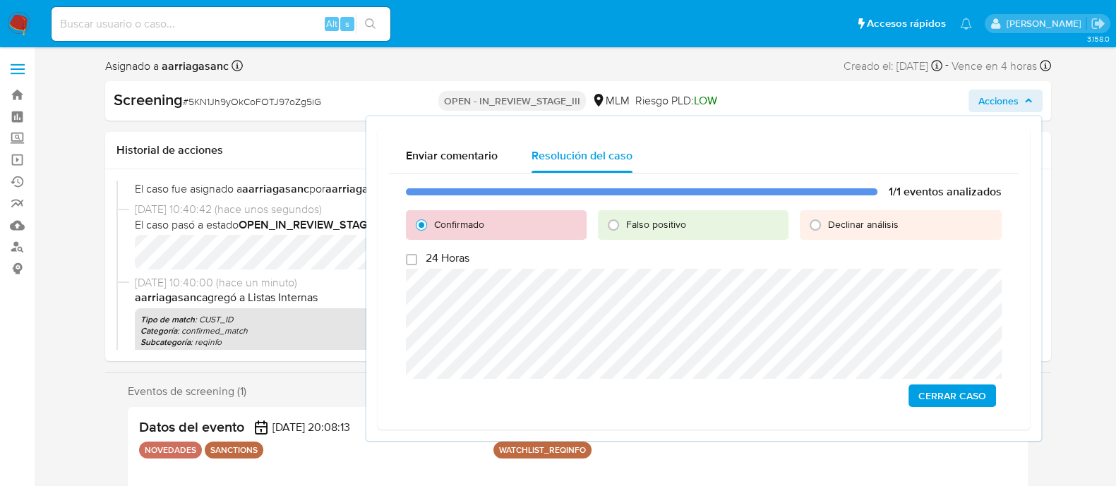
click at [965, 411] on div "1/1 eventos analizados Confirmado Falso positivo Declinar análisis 24 Horas Cer…" at bounding box center [703, 296] width 629 height 245
click at [931, 400] on span "Cerrar Caso" at bounding box center [952, 396] width 68 height 20
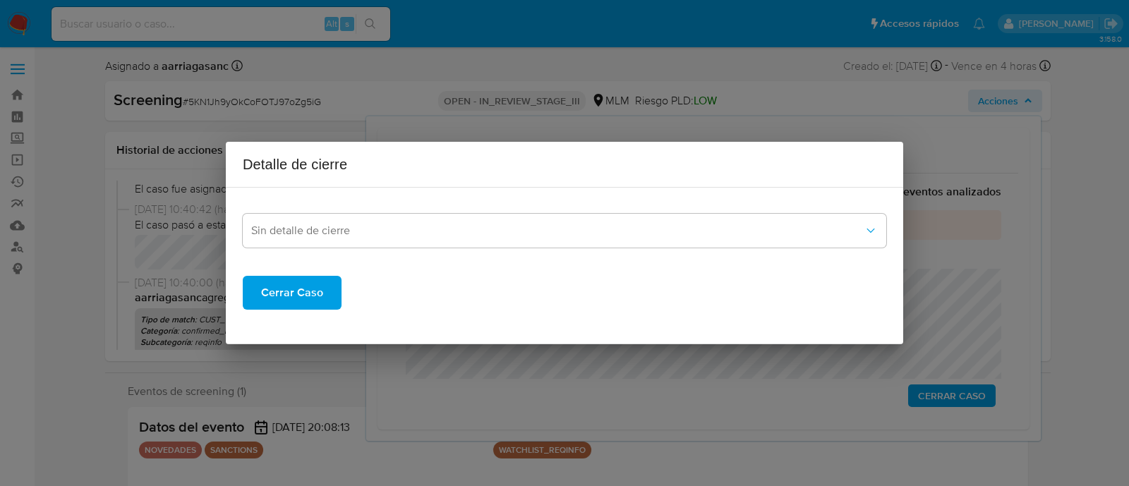
click at [270, 296] on span "Cerrar Caso" at bounding box center [292, 292] width 62 height 31
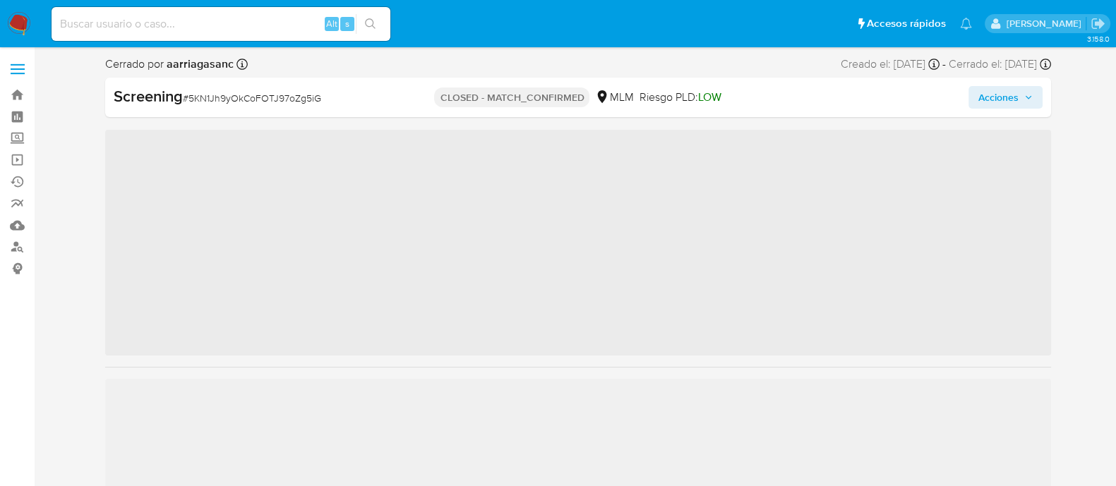
scroll to position [596, 0]
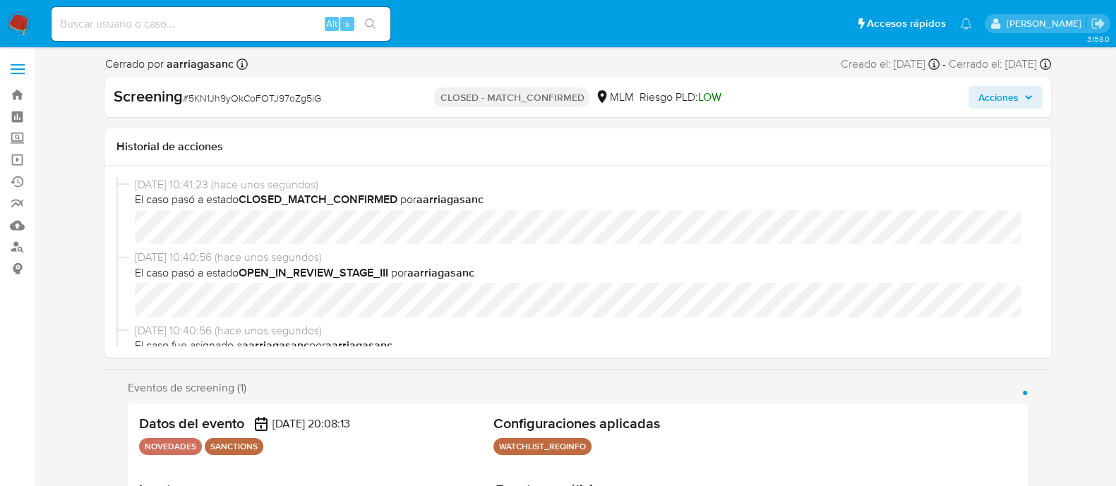
select select "10"
